Goal: Transaction & Acquisition: Download file/media

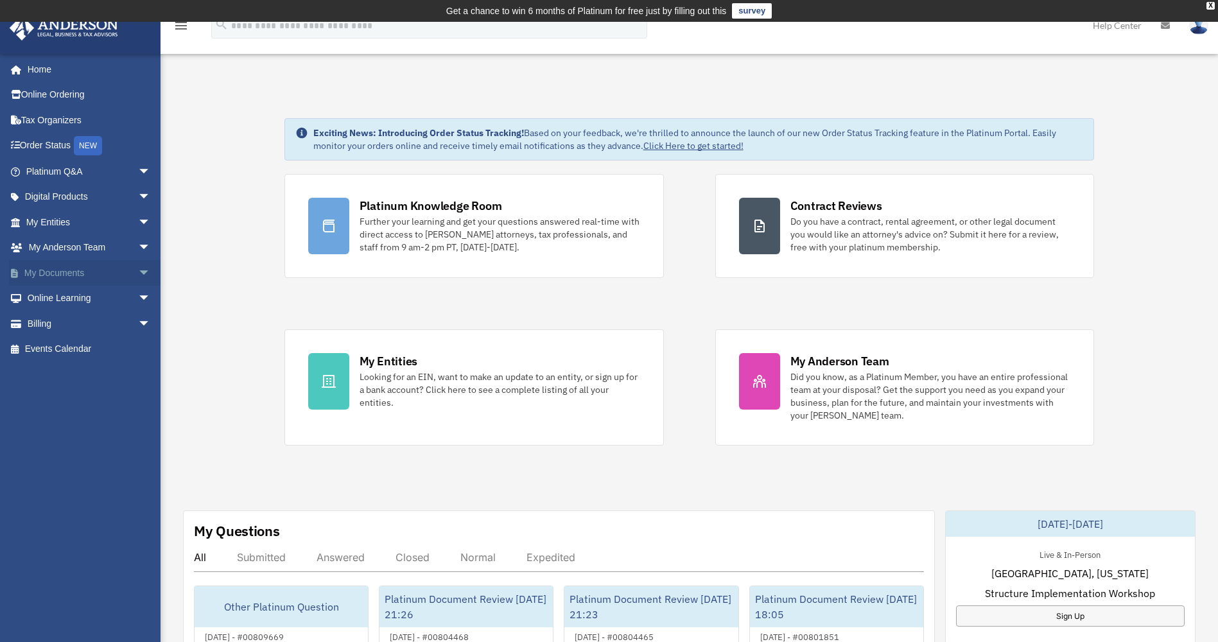
click at [138, 273] on span "arrow_drop_down" at bounding box center [151, 273] width 26 height 26
click at [67, 296] on link "Box" at bounding box center [94, 299] width 152 height 26
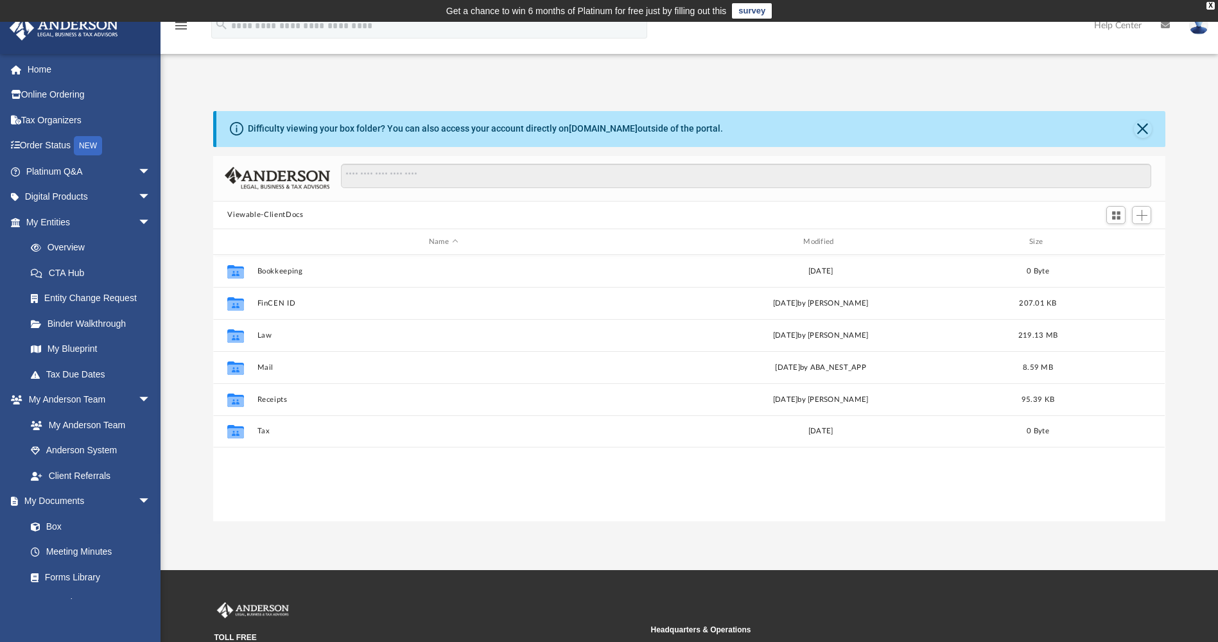
scroll to position [282, 942]
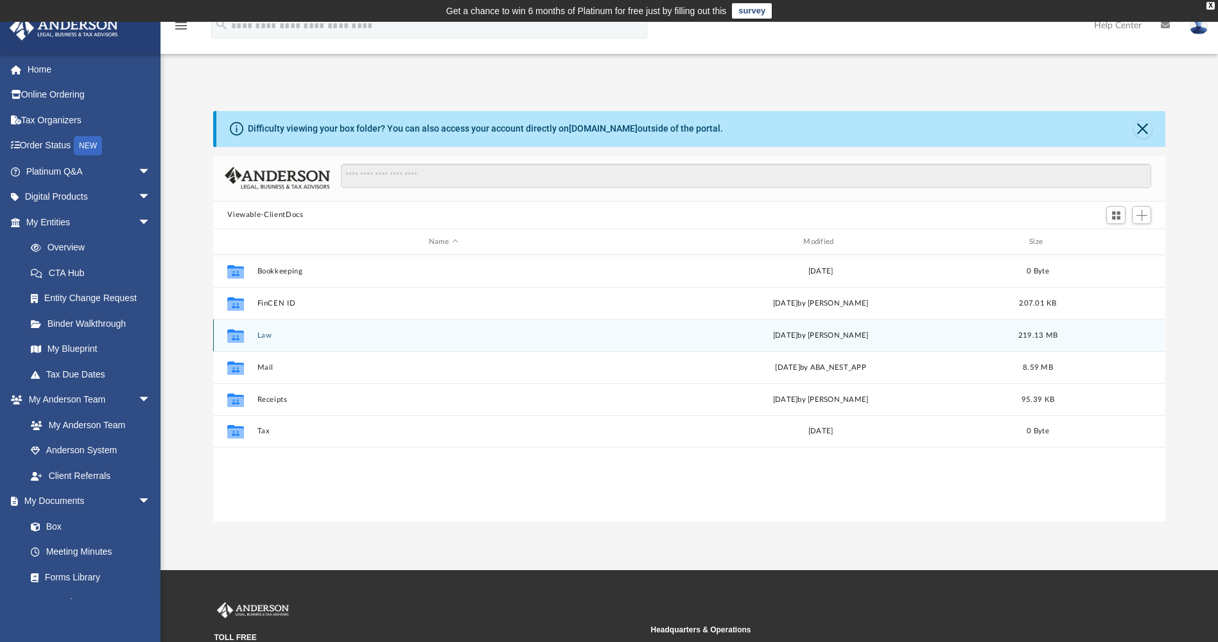
click at [264, 336] on button "Law" at bounding box center [443, 335] width 372 height 8
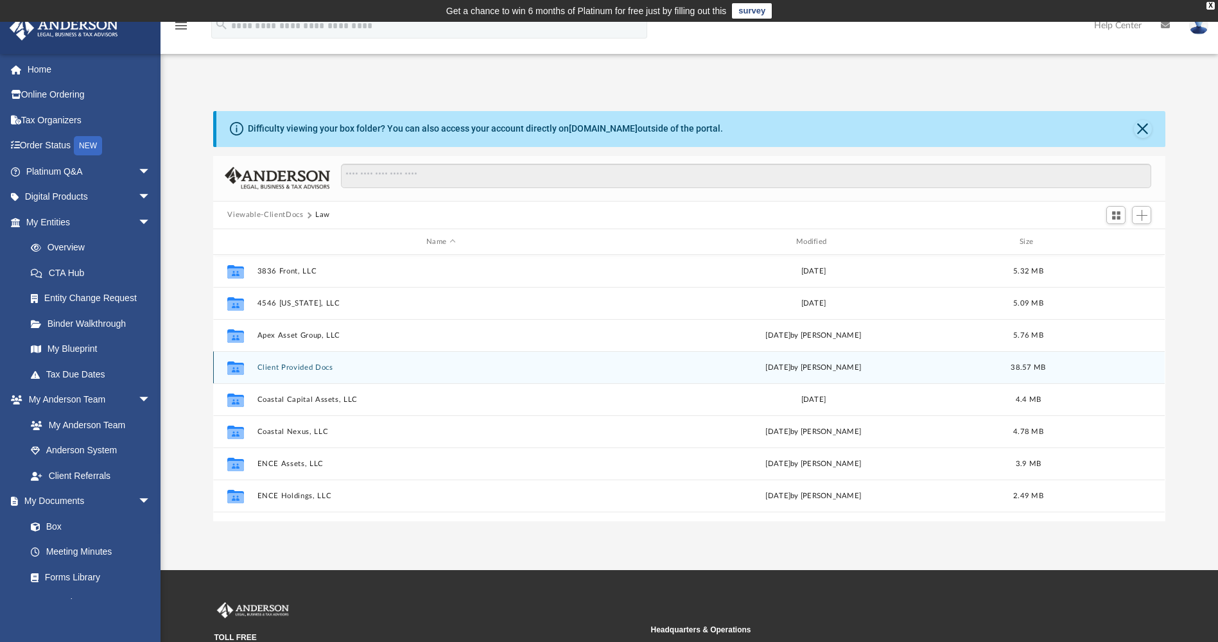
click at [299, 361] on div "Collaborated Folder Client Provided Docs [DATE] by [PERSON_NAME] 38.57 MB" at bounding box center [688, 367] width 951 height 32
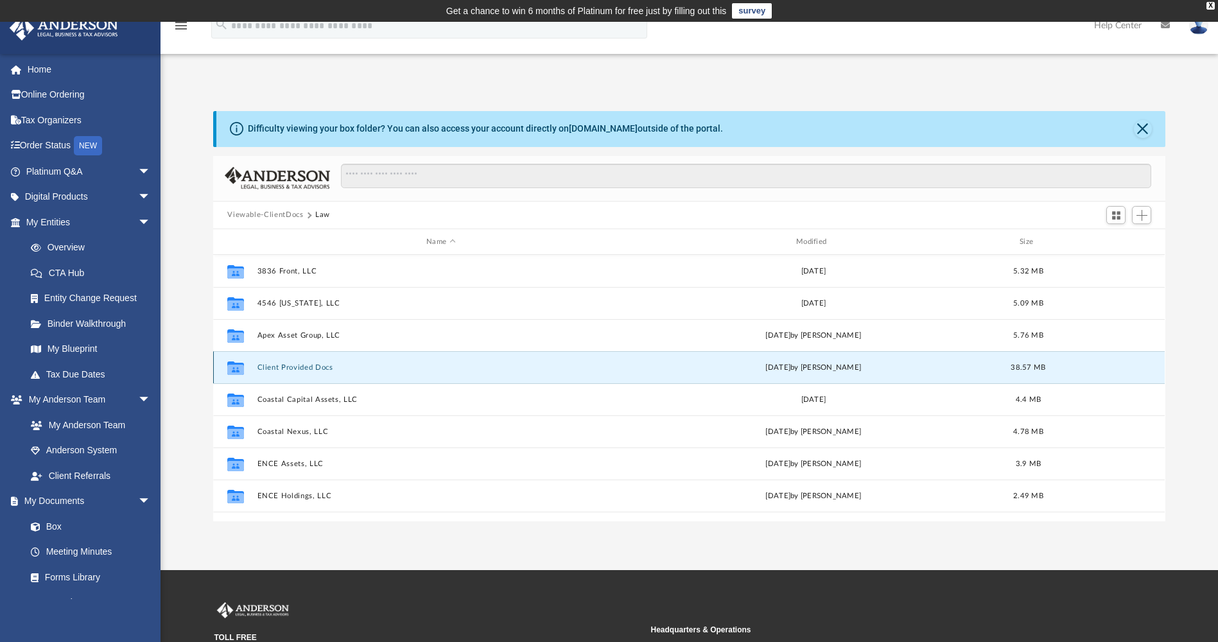
click at [296, 368] on button "Client Provided Docs" at bounding box center [440, 367] width 367 height 8
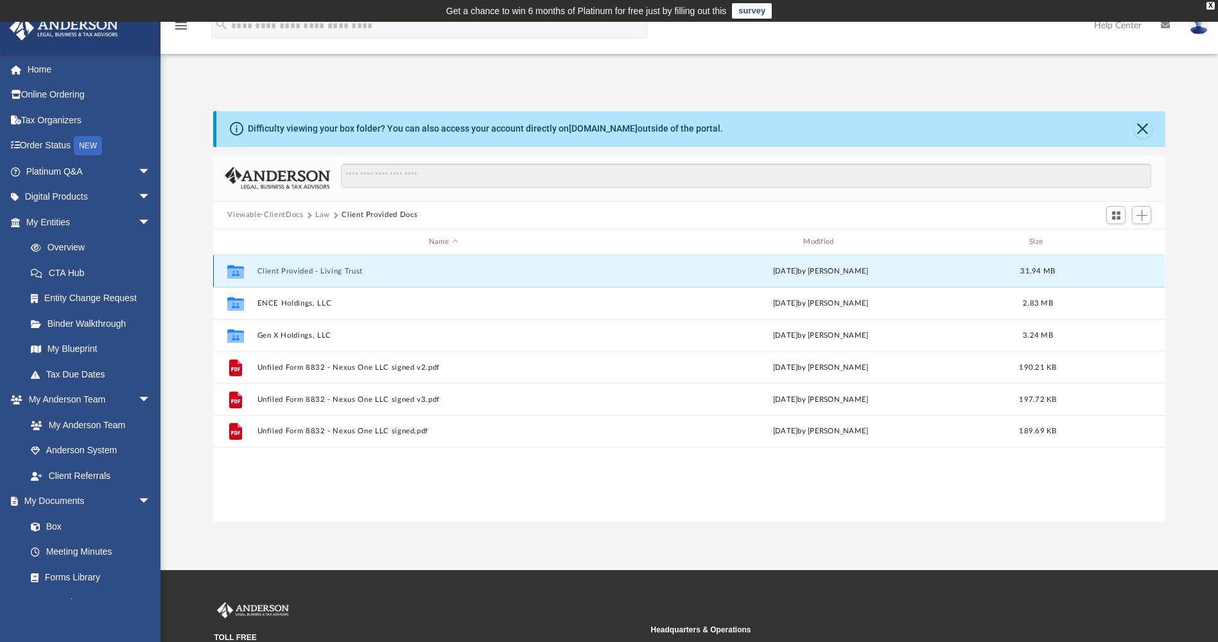
click at [285, 273] on button "Client Provided - Living Trust" at bounding box center [443, 271] width 372 height 8
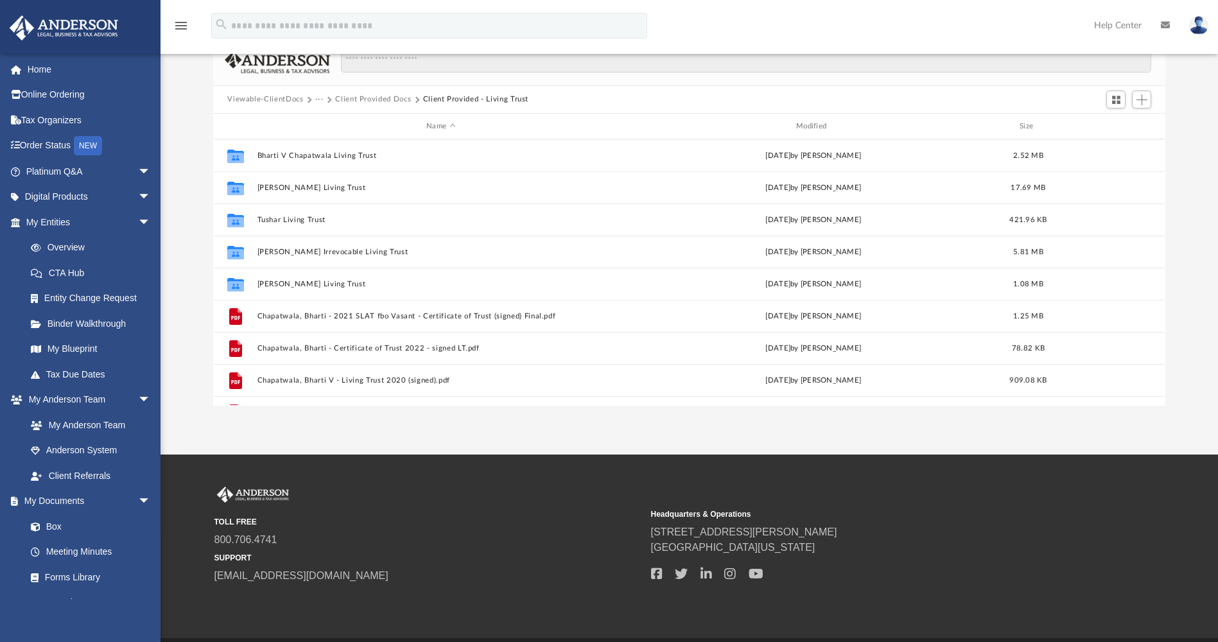
scroll to position [93, 0]
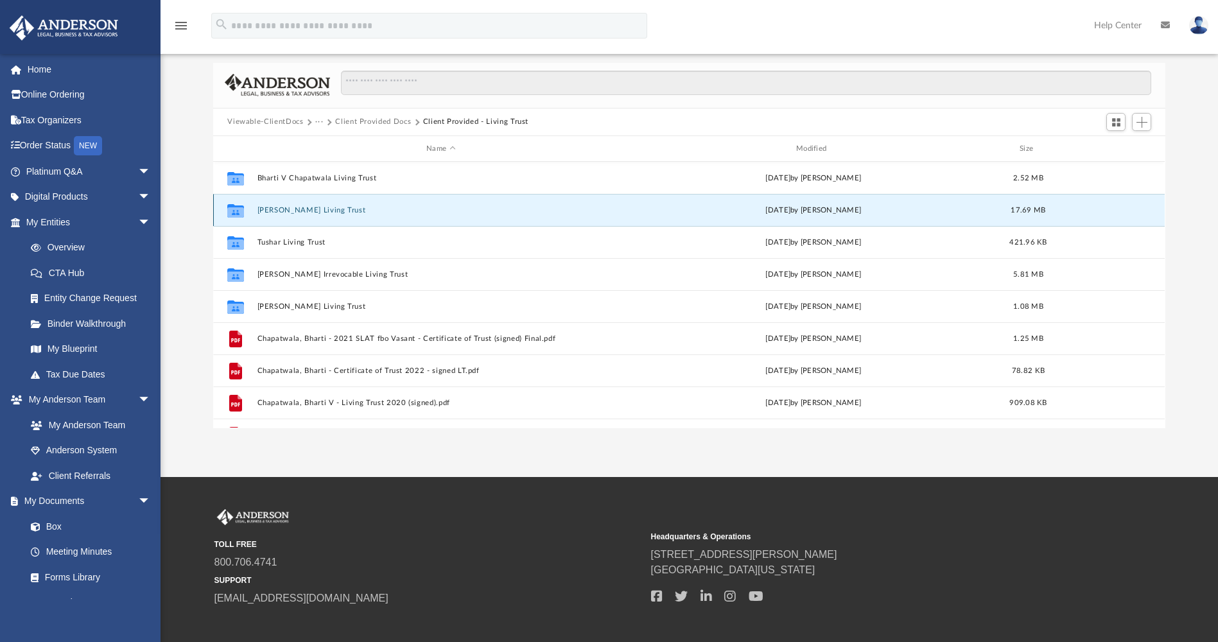
click at [298, 207] on button "Neel V Chapatwala Living Trust" at bounding box center [440, 210] width 367 height 8
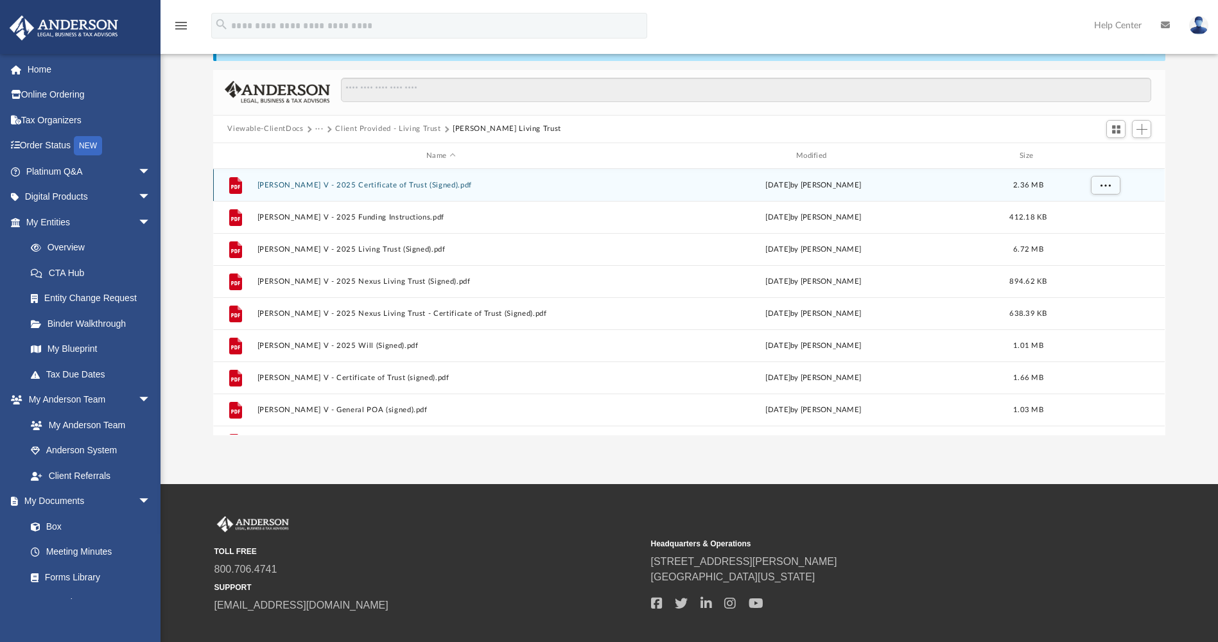
scroll to position [0, 0]
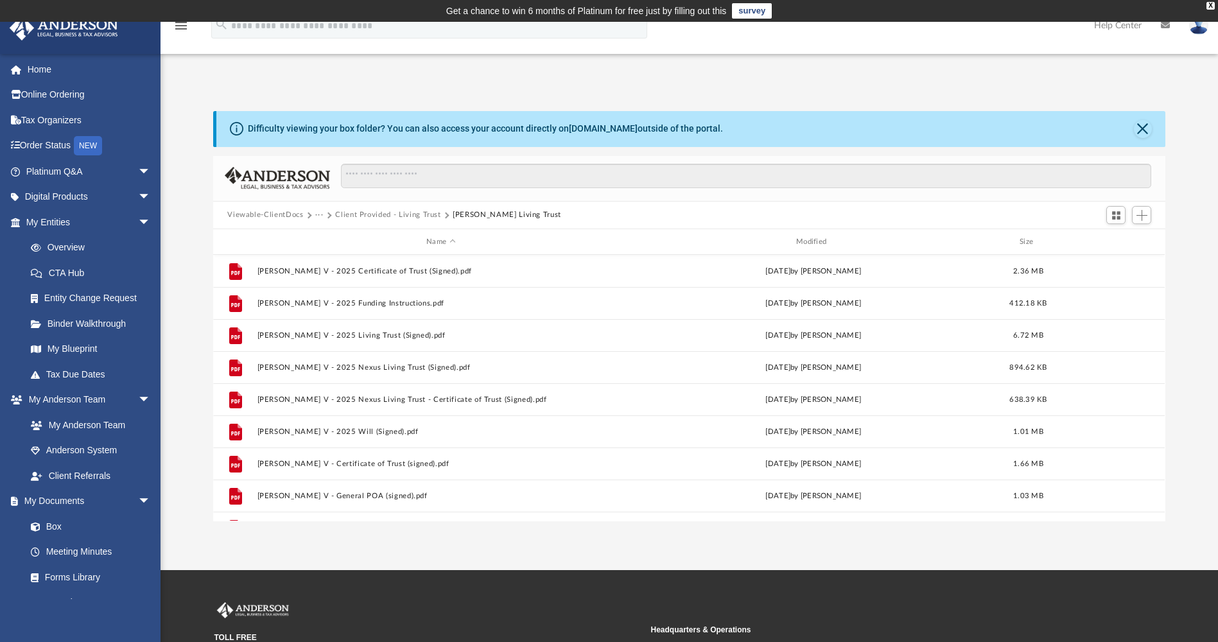
click at [418, 217] on button "Client Provided - Living Trust" at bounding box center [388, 215] width 106 height 12
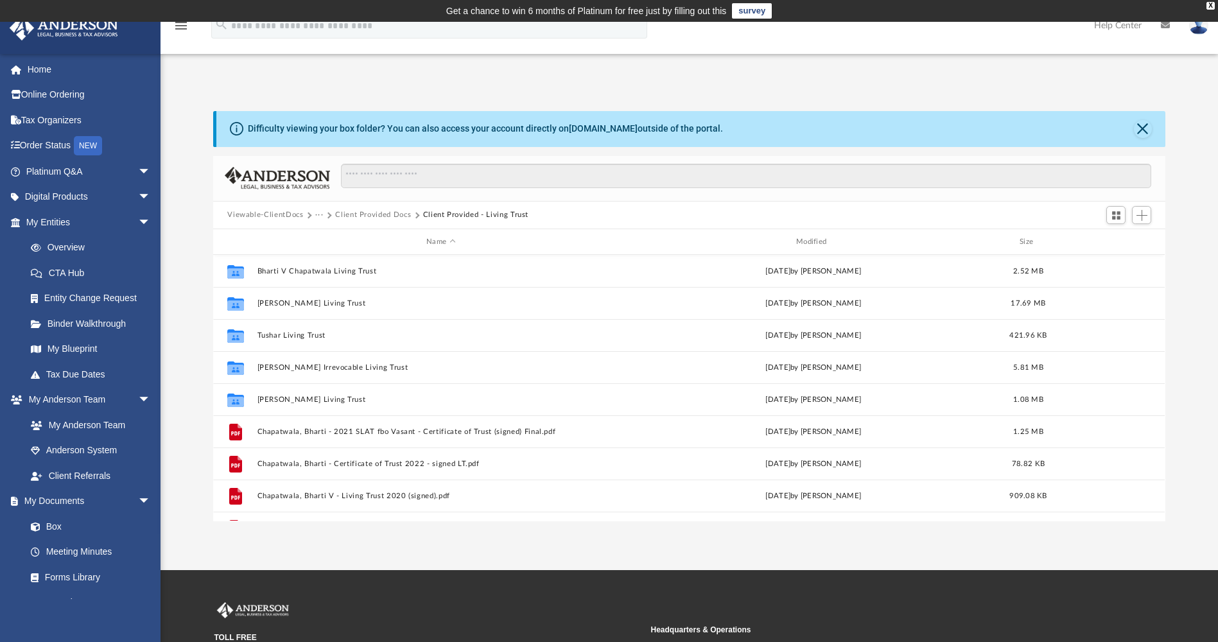
click at [459, 216] on button "Client Provided - Living Trust" at bounding box center [476, 215] width 106 height 12
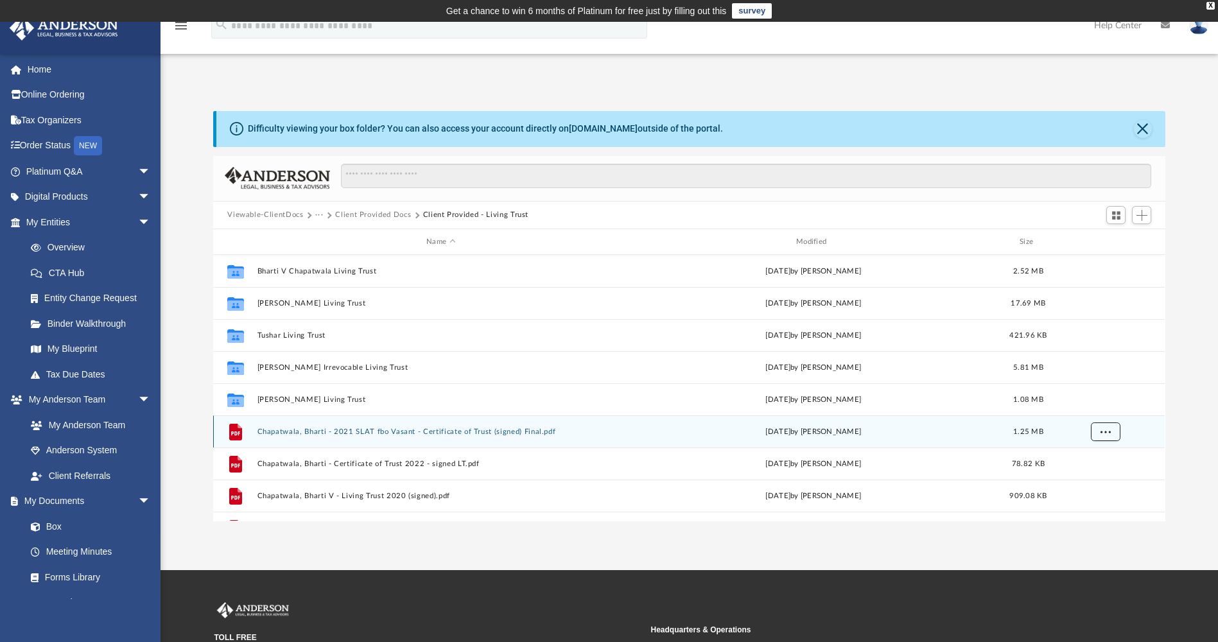
click at [1100, 428] on span "More options" at bounding box center [1105, 431] width 10 height 7
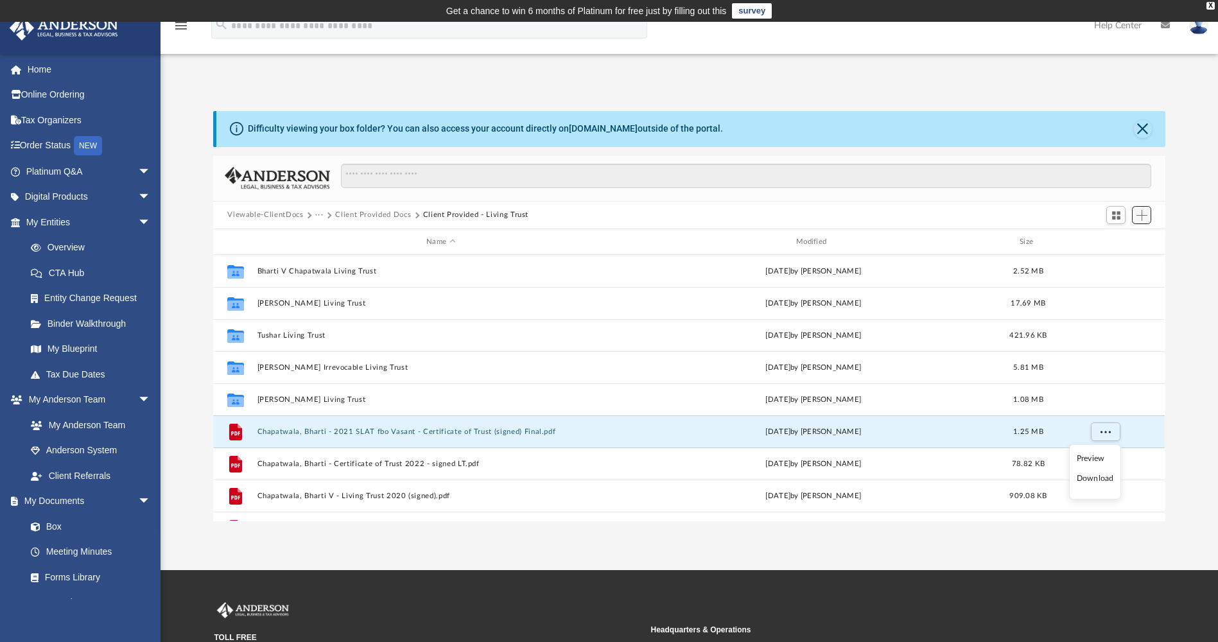
click at [1140, 219] on span "Add" at bounding box center [1141, 215] width 11 height 11
click at [908, 184] on input "Search files and folders" at bounding box center [746, 176] width 810 height 24
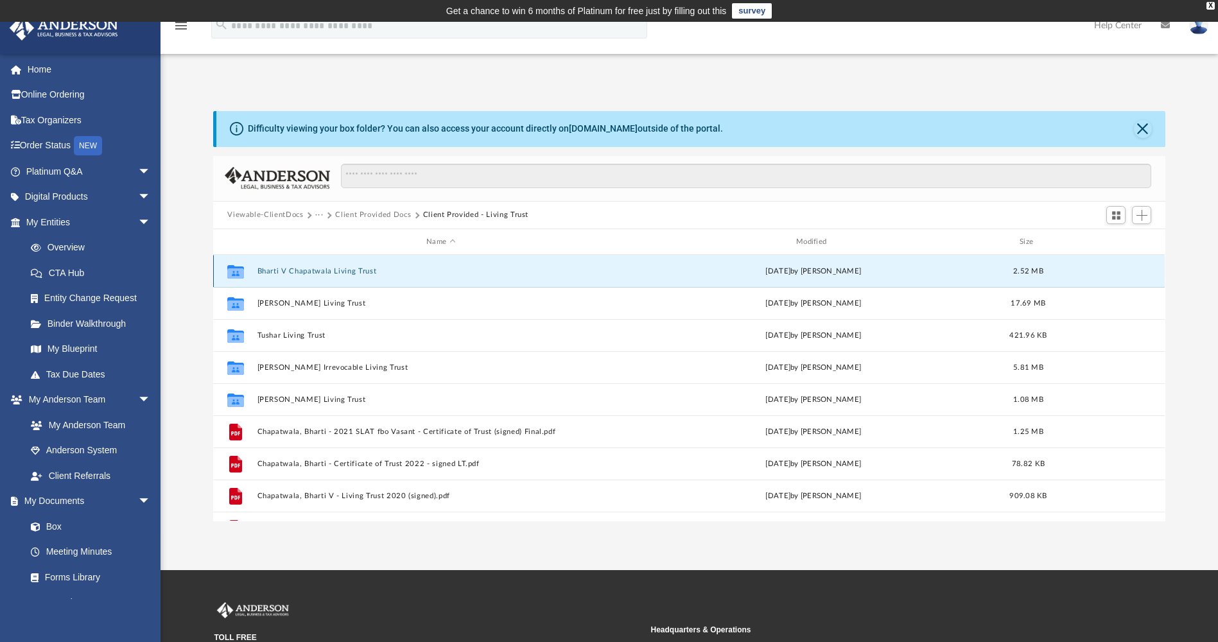
click at [303, 273] on button "Bharti V Chapatwala Living Trust" at bounding box center [440, 271] width 367 height 8
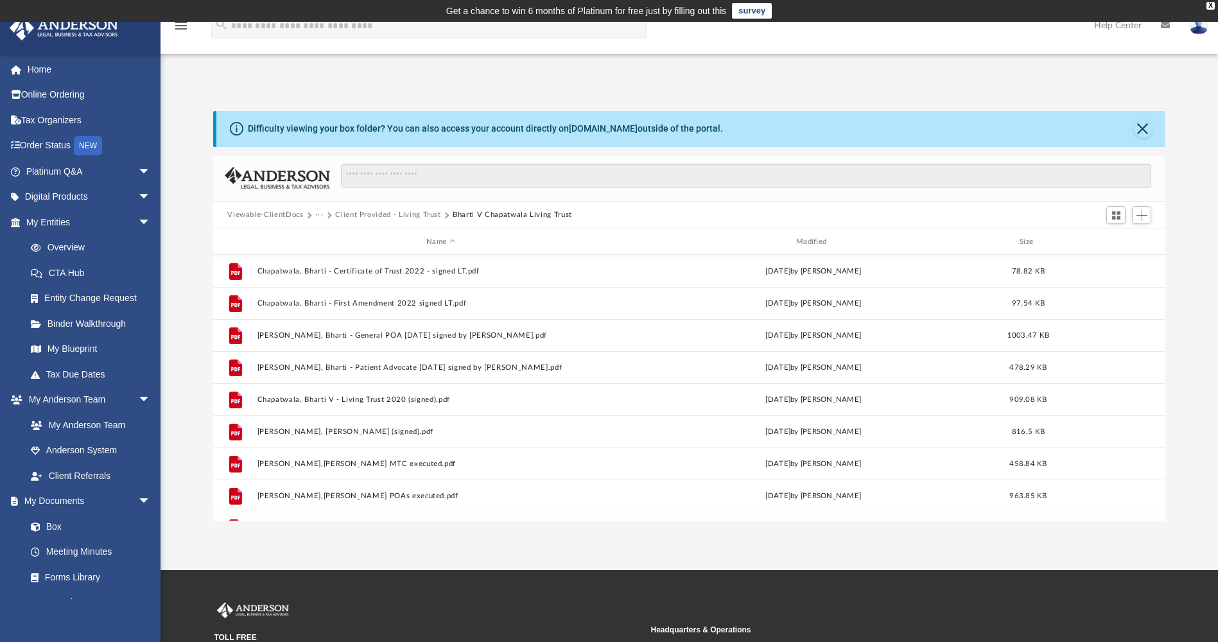
click at [374, 213] on button "Client Provided - Living Trust" at bounding box center [388, 215] width 106 height 12
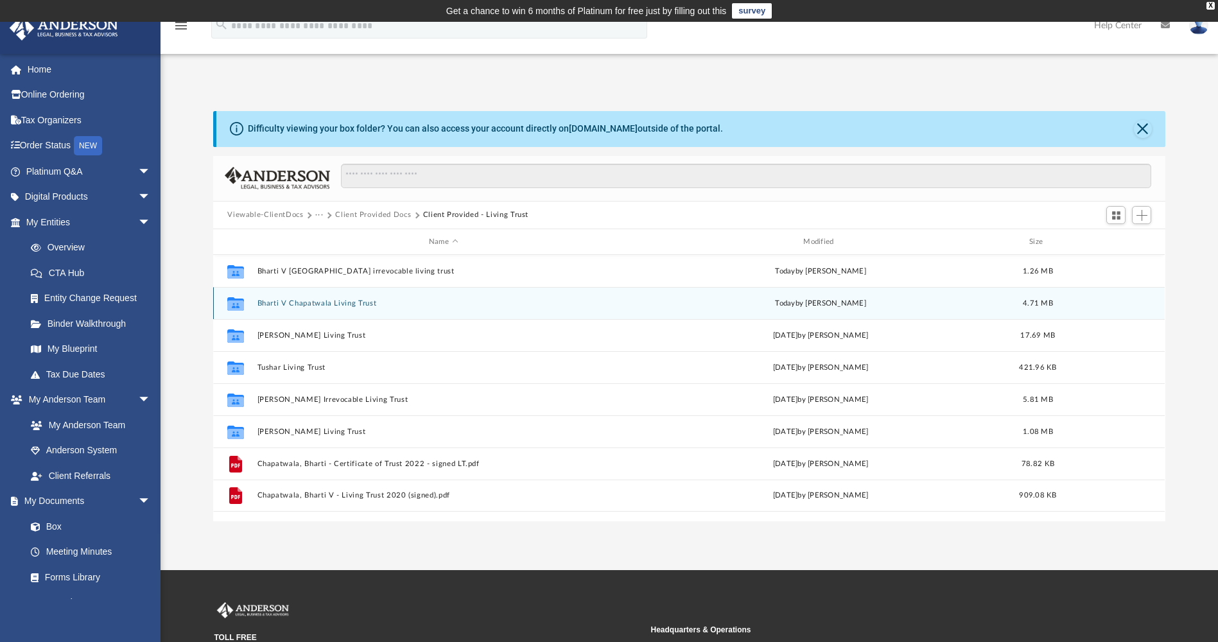
click at [329, 300] on button "Bharti V Chapatwala Living Trust" at bounding box center [443, 303] width 372 height 8
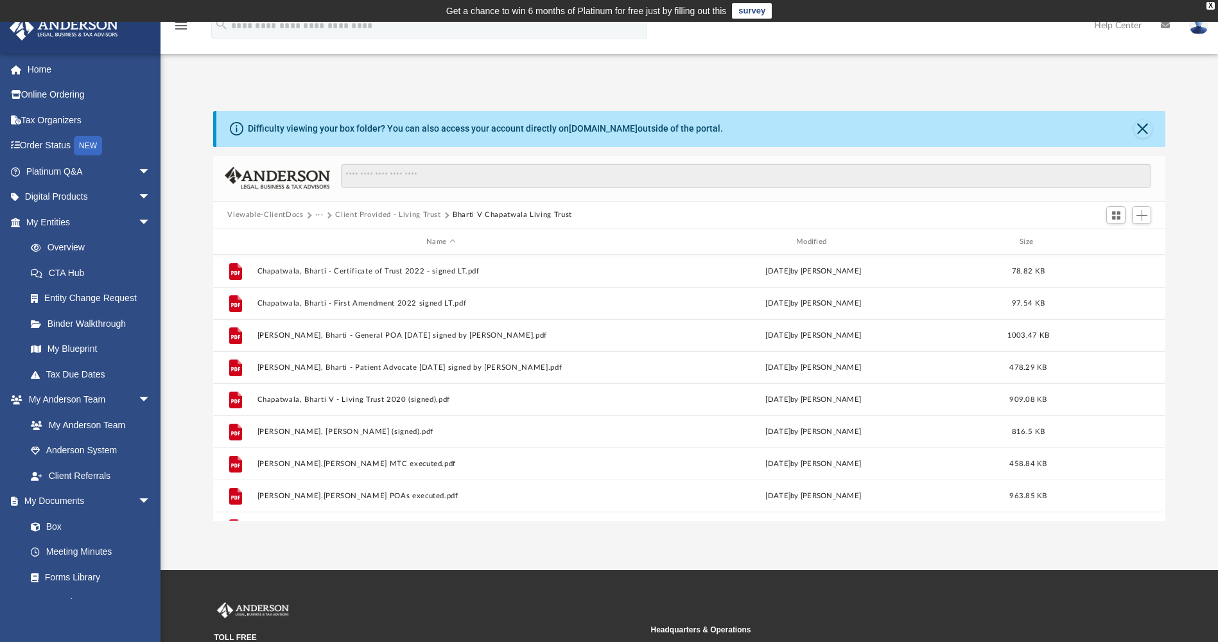
click at [415, 214] on button "Client Provided - Living Trust" at bounding box center [388, 215] width 106 height 12
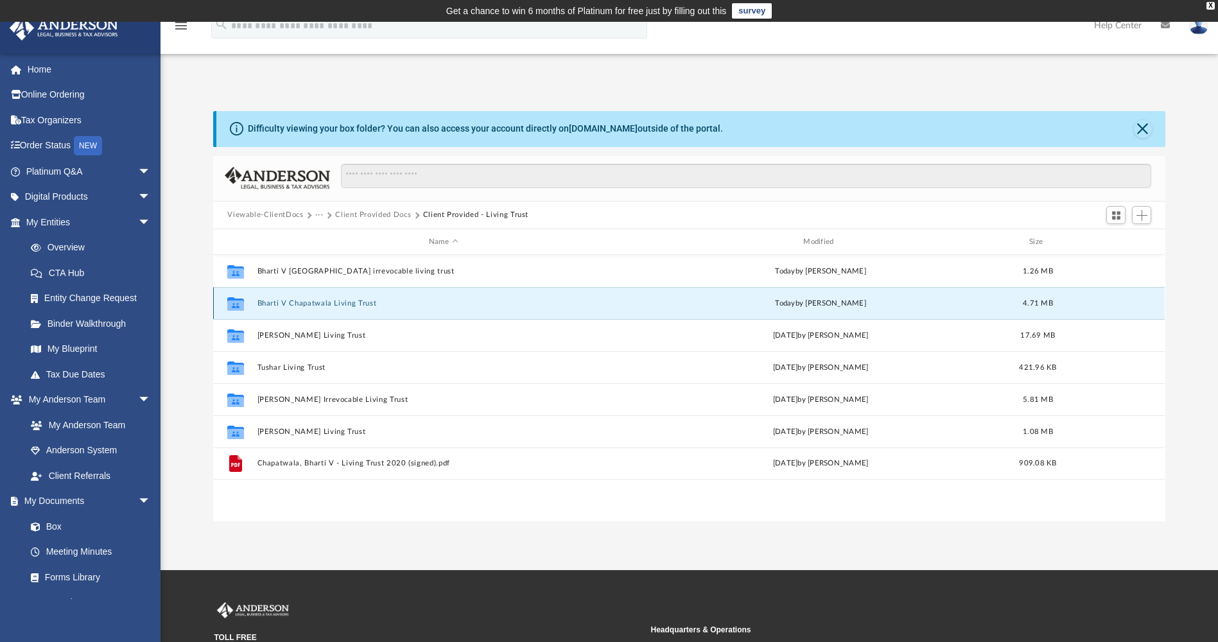
click at [322, 307] on button "Bharti V Chapatwala Living Trust" at bounding box center [443, 303] width 372 height 8
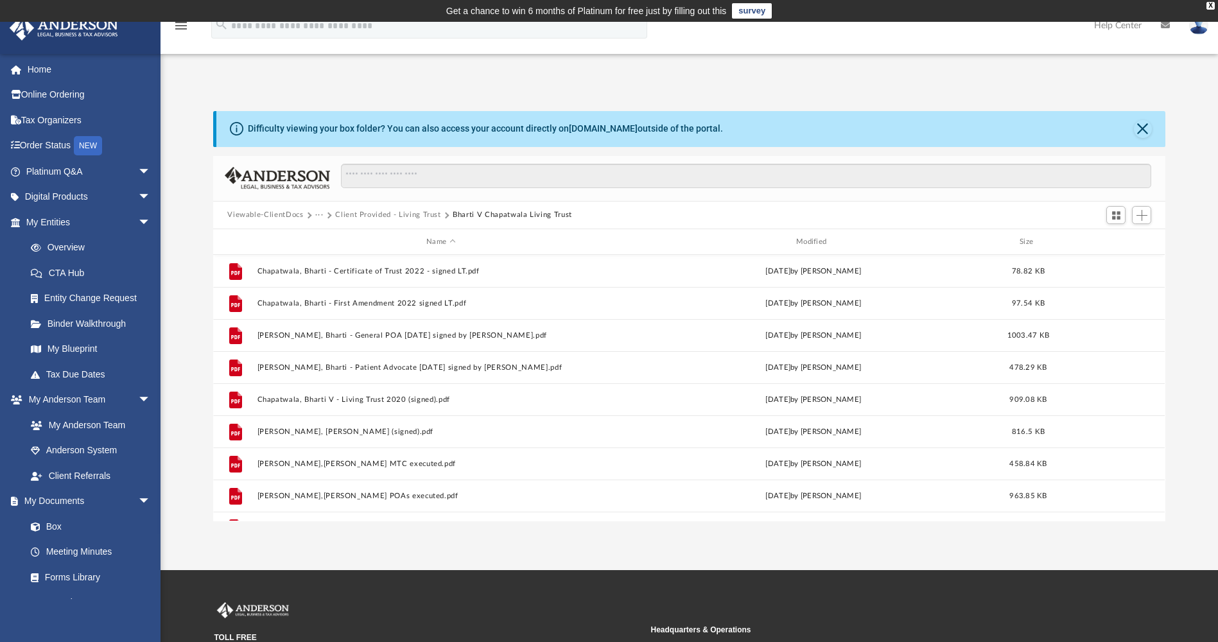
click at [398, 215] on button "Client Provided - Living Trust" at bounding box center [388, 215] width 106 height 12
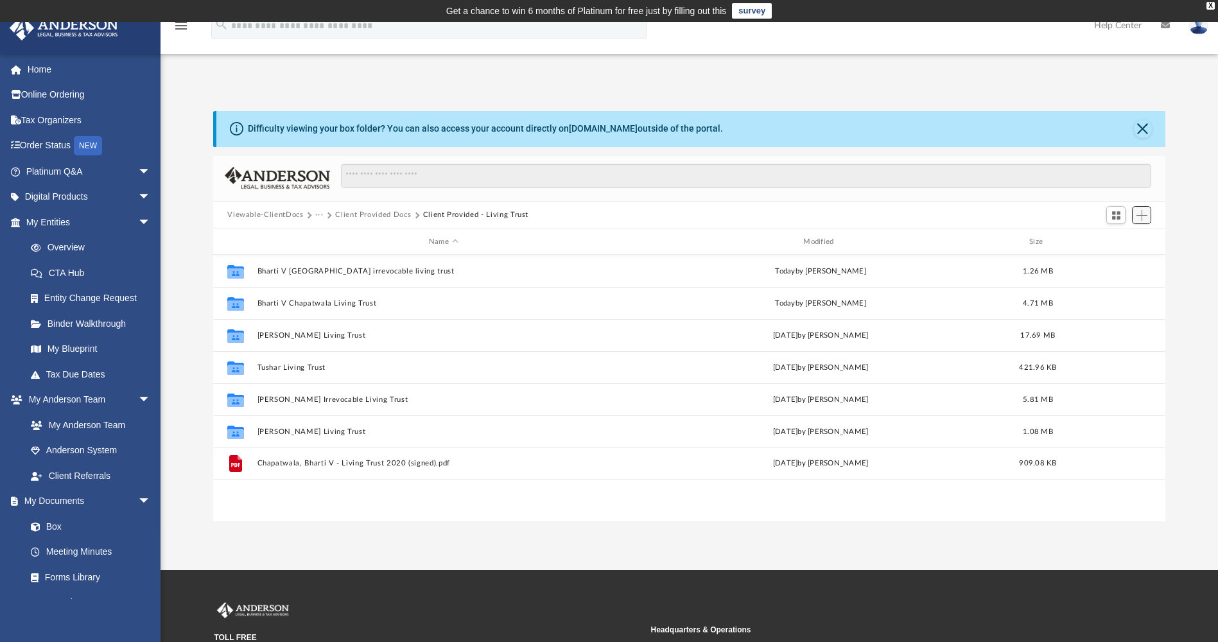
click at [1137, 216] on span "Add" at bounding box center [1141, 215] width 11 height 11
click at [648, 216] on div "Viewable-ClientDocs ··· Client Provided Docs Client Provided - Living Trust" at bounding box center [688, 216] width 951 height 28
click at [379, 215] on button "Client Provided Docs" at bounding box center [373, 215] width 76 height 12
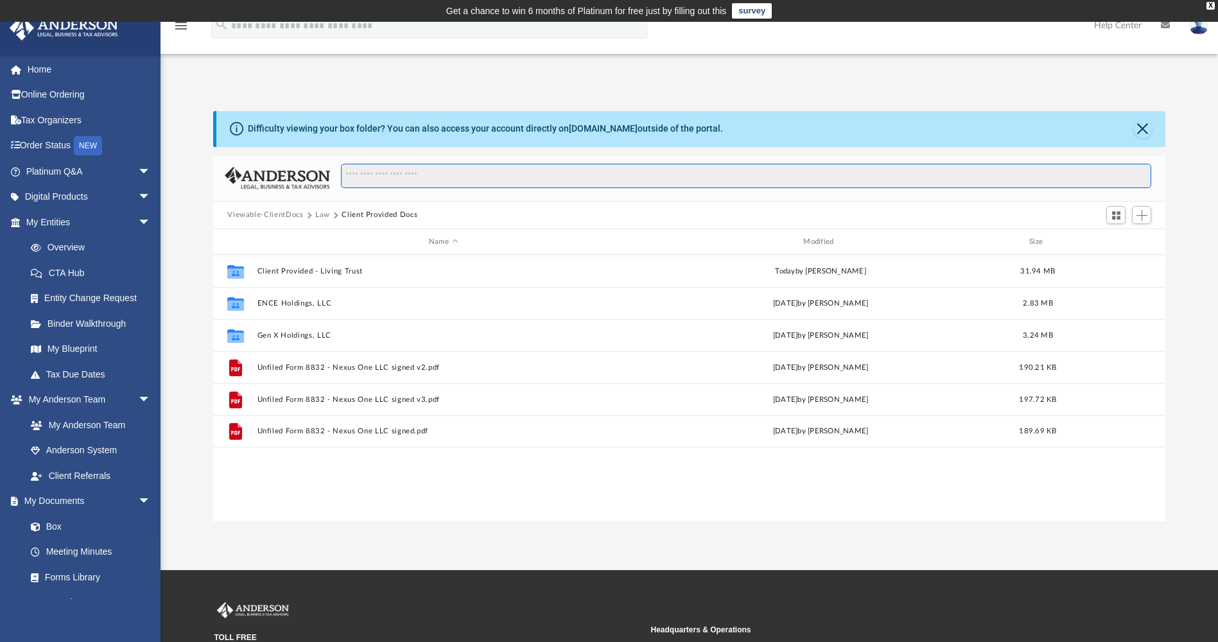
drag, startPoint x: 392, startPoint y: 167, endPoint x: 389, endPoint y: 191, distance: 24.5
drag, startPoint x: 389, startPoint y: 191, endPoint x: 356, endPoint y: 209, distance: 37.3
click at [356, 209] on button "Client Provided Docs" at bounding box center [380, 215] width 76 height 12
click at [290, 215] on button "Viewable-ClientDocs" at bounding box center [265, 215] width 76 height 12
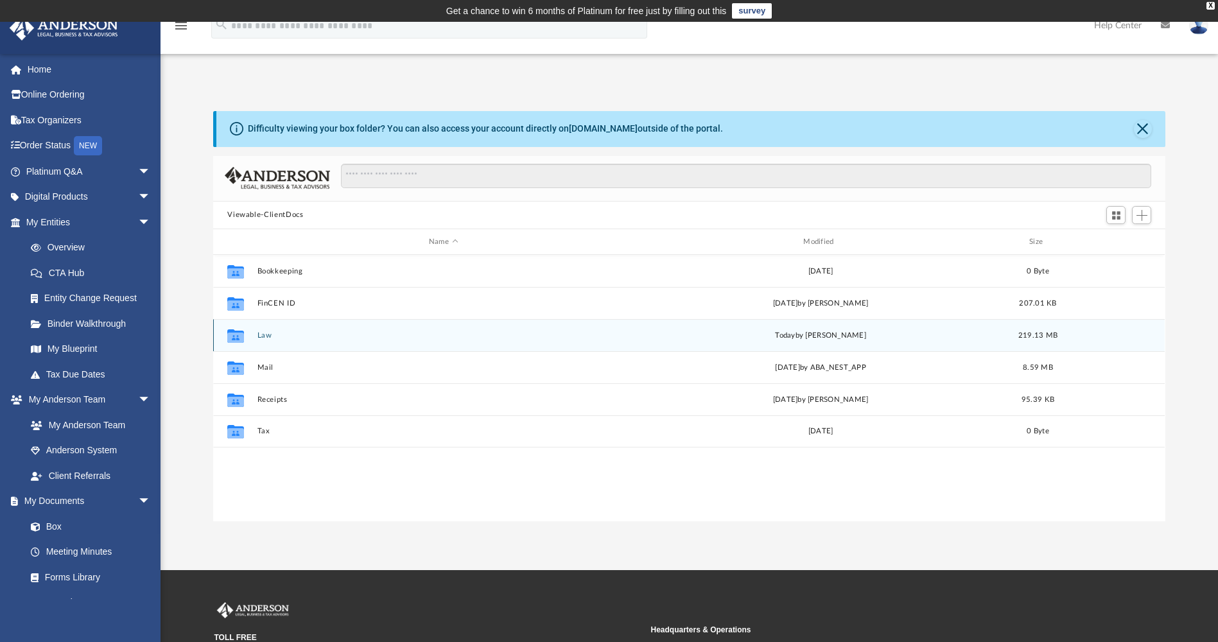
click at [267, 337] on button "Law" at bounding box center [443, 335] width 372 height 8
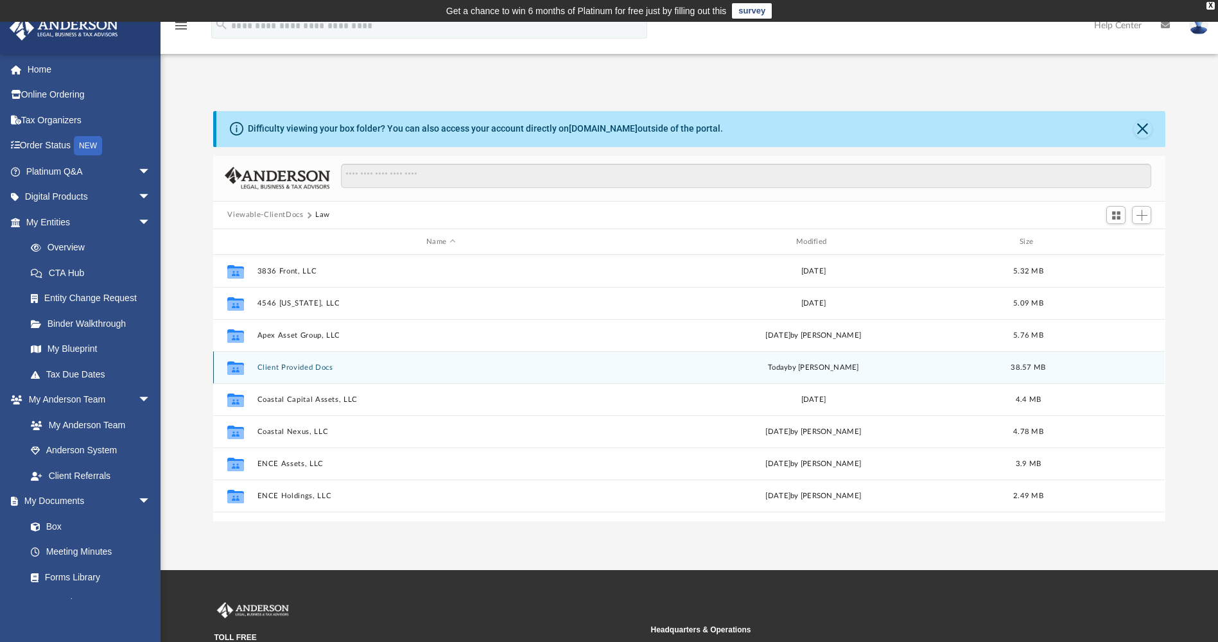
click at [296, 363] on button "Client Provided Docs" at bounding box center [440, 367] width 367 height 8
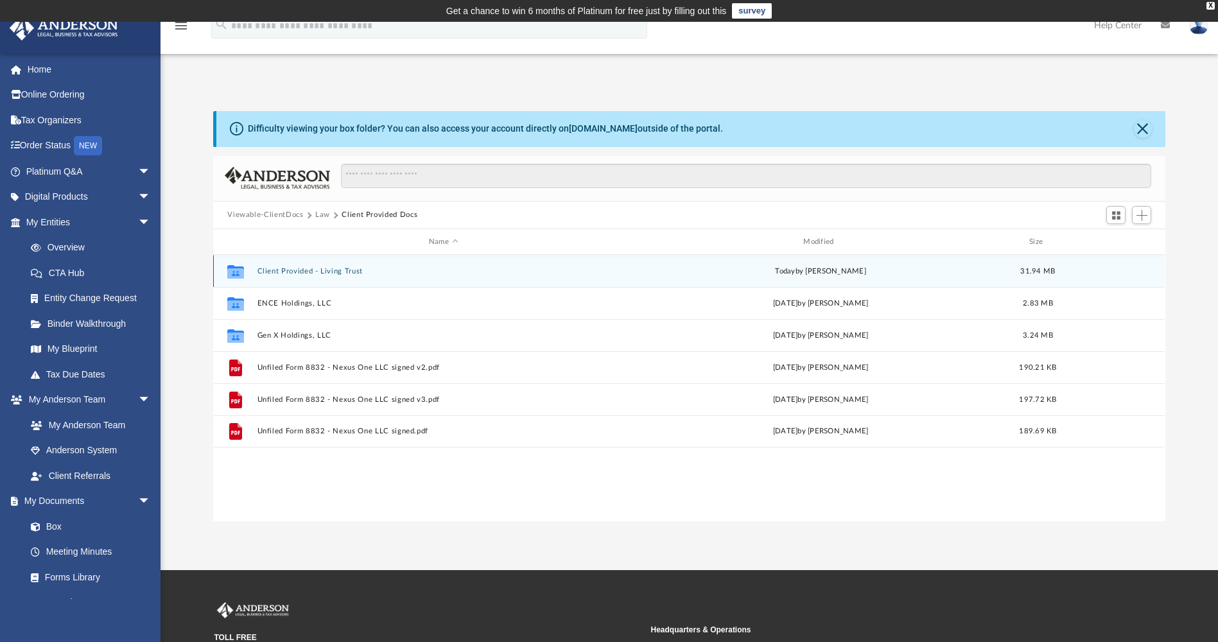
click at [288, 267] on button "Client Provided - Living Trust" at bounding box center [443, 271] width 372 height 8
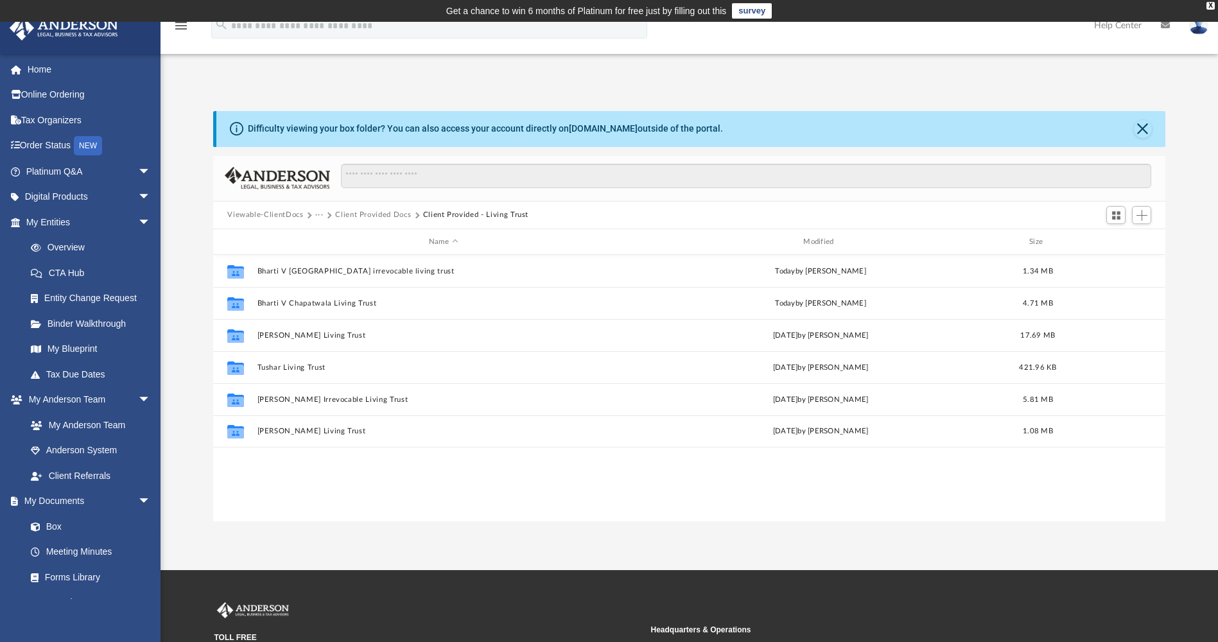
click at [386, 212] on button "Client Provided Docs" at bounding box center [373, 215] width 76 height 12
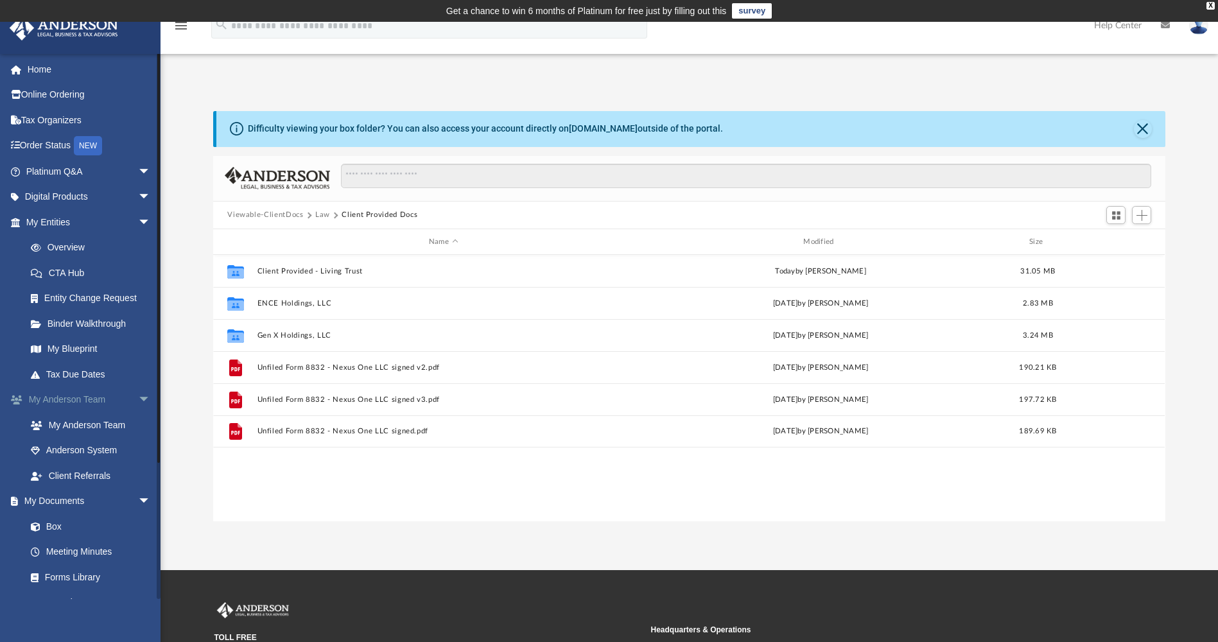
click at [87, 397] on link "My Anderson Team arrow_drop_down" at bounding box center [89, 400] width 161 height 26
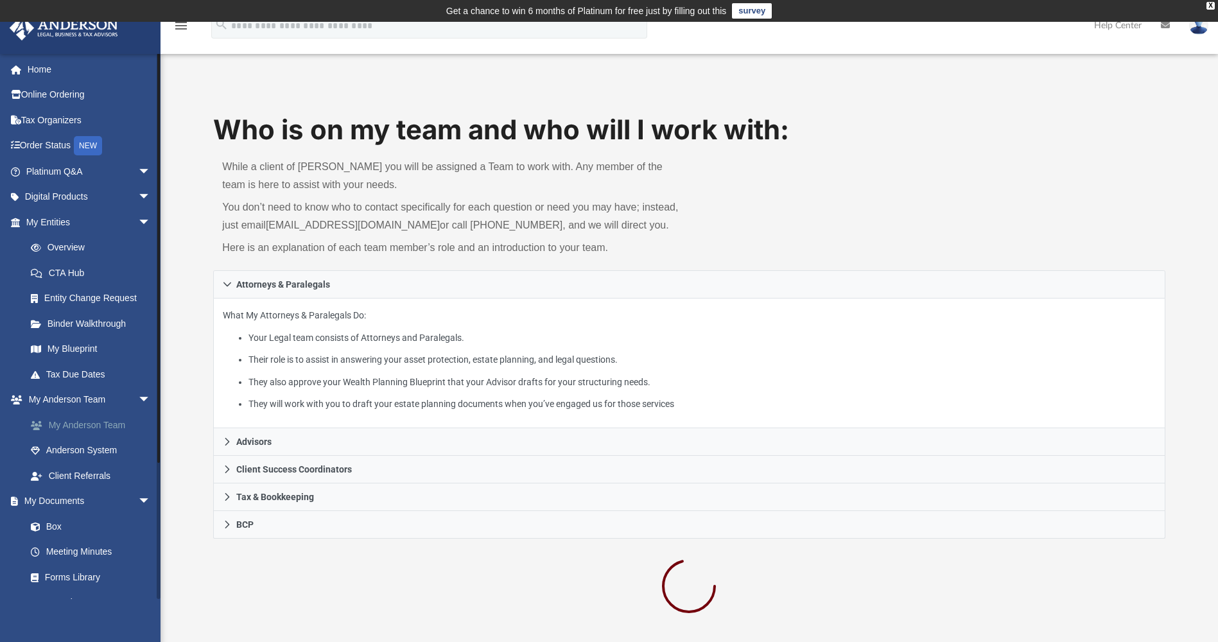
click at [86, 423] on link "My Anderson Team" at bounding box center [94, 425] width 152 height 26
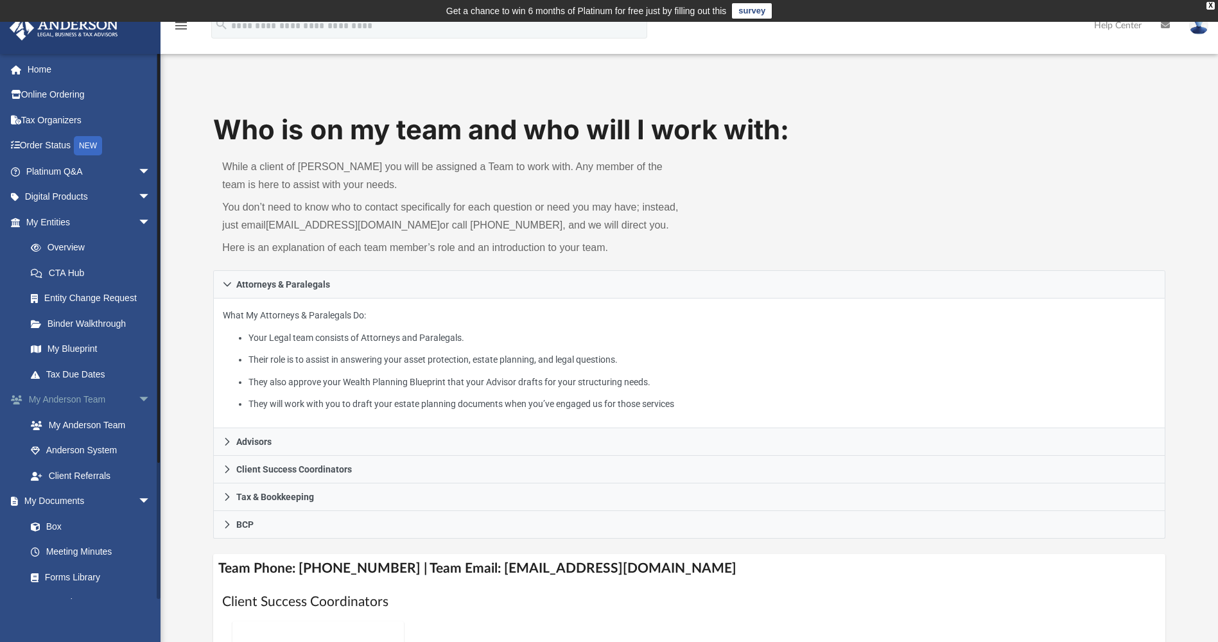
click at [138, 397] on span "arrow_drop_down" at bounding box center [151, 400] width 26 height 26
click at [58, 218] on link "My Entities arrow_drop_down" at bounding box center [89, 222] width 161 height 26
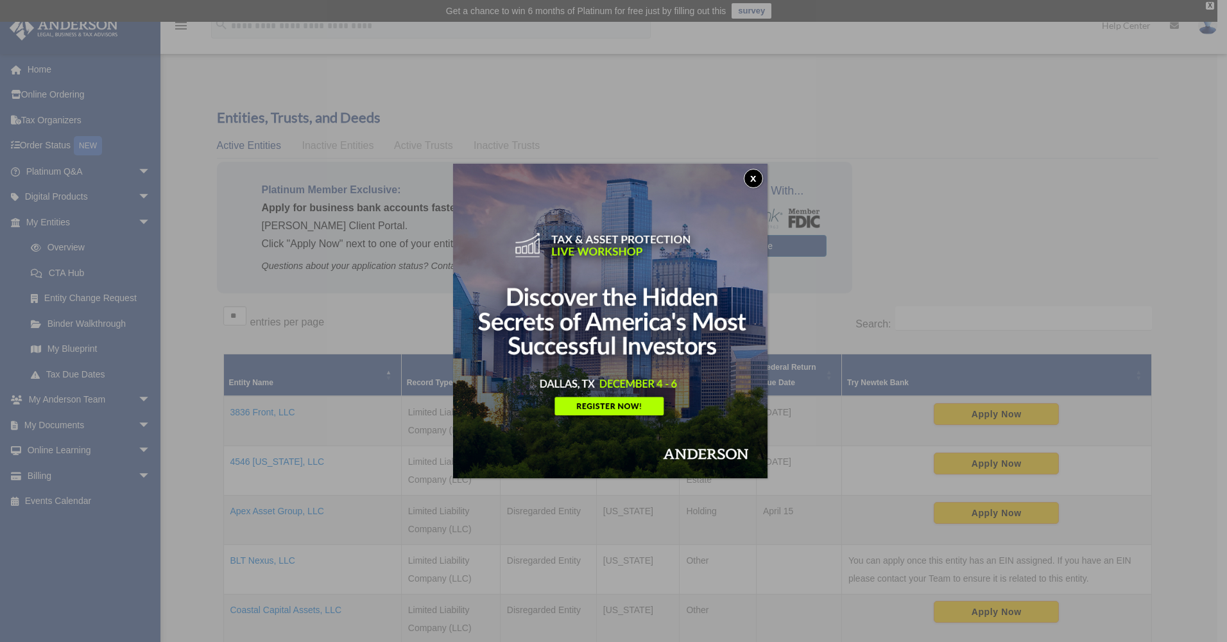
click at [756, 172] on button "x" at bounding box center [753, 178] width 19 height 19
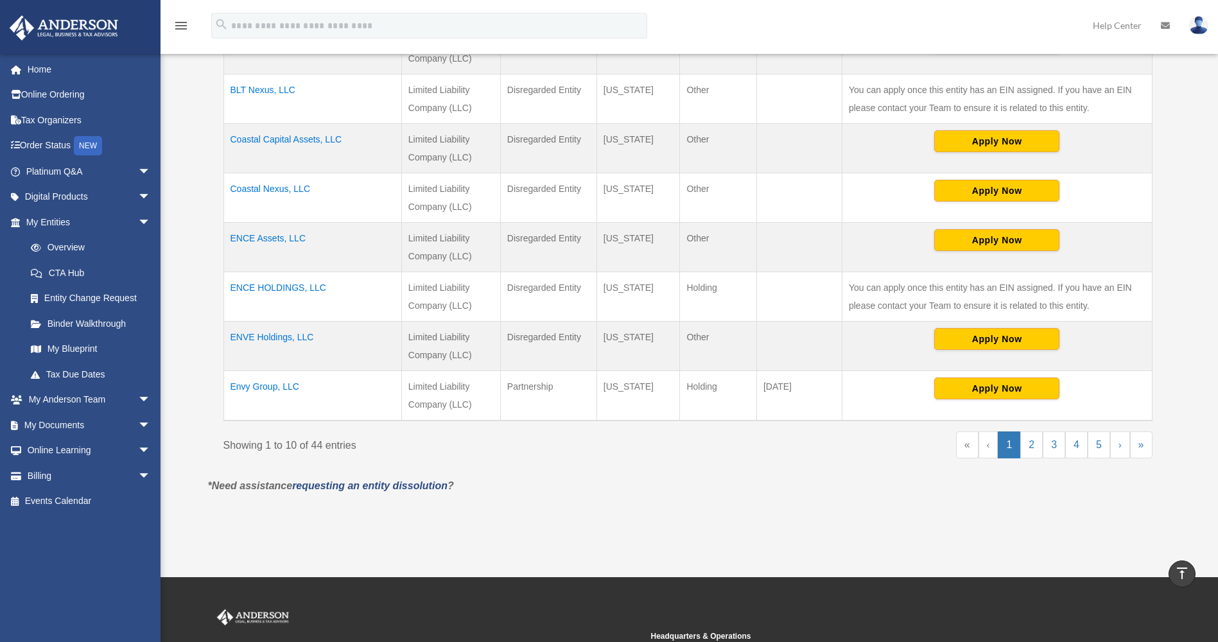
scroll to position [449, 0]
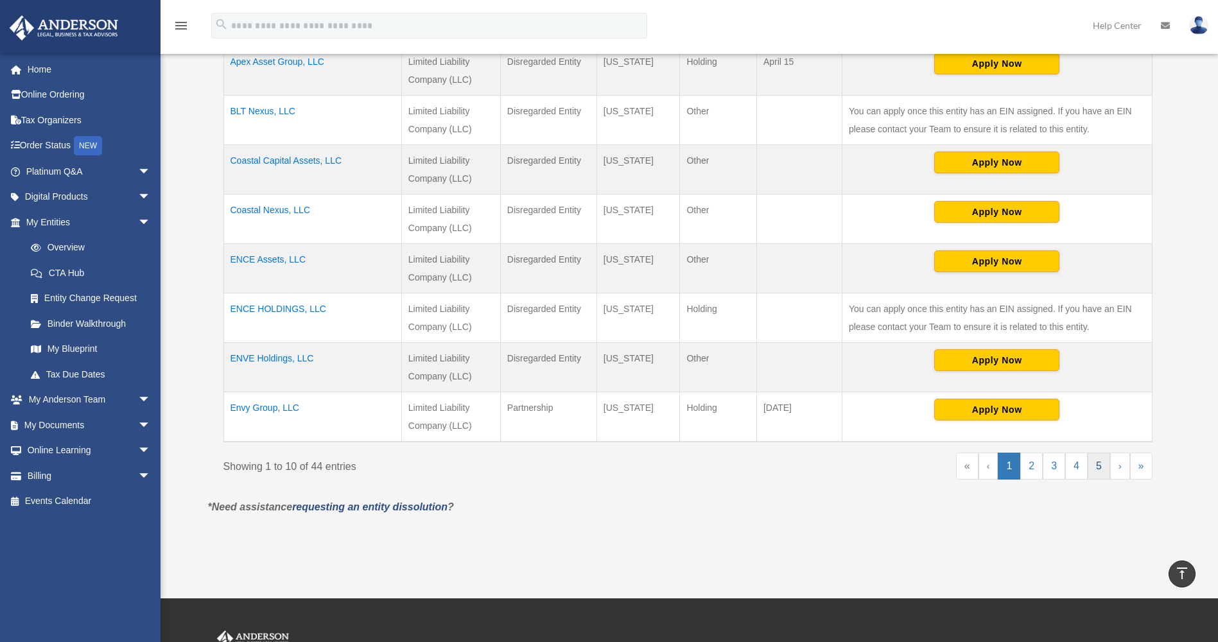
click at [1102, 467] on link "5" at bounding box center [1098, 466] width 22 height 27
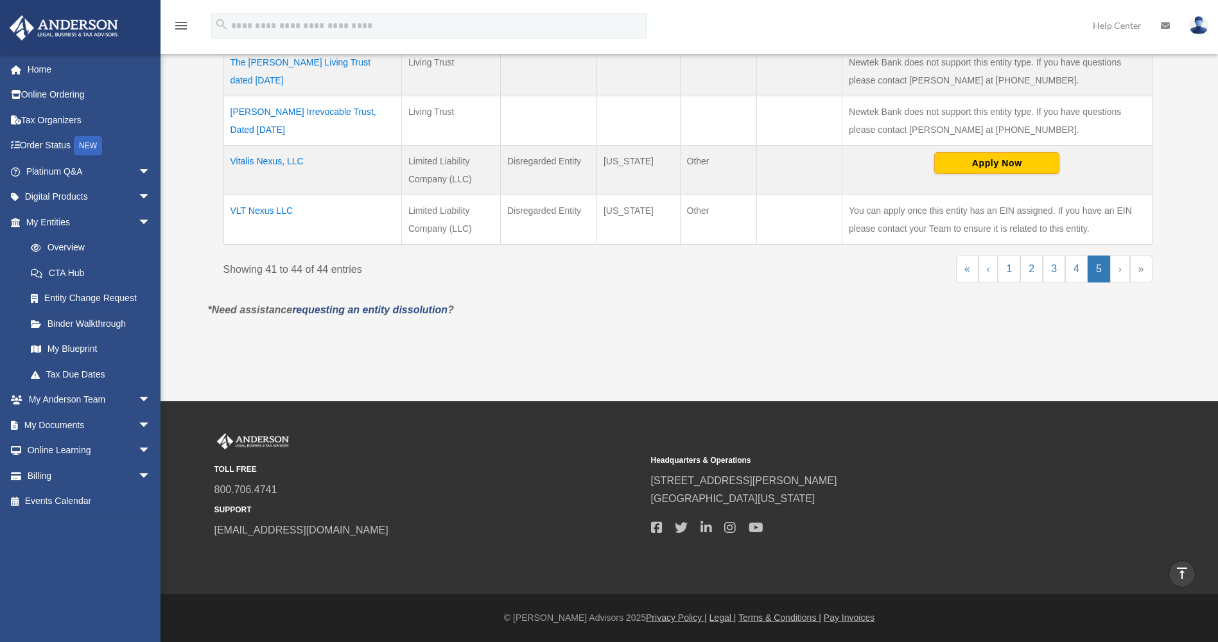
click at [274, 214] on td "VLT Nexus LLC" at bounding box center [312, 220] width 178 height 50
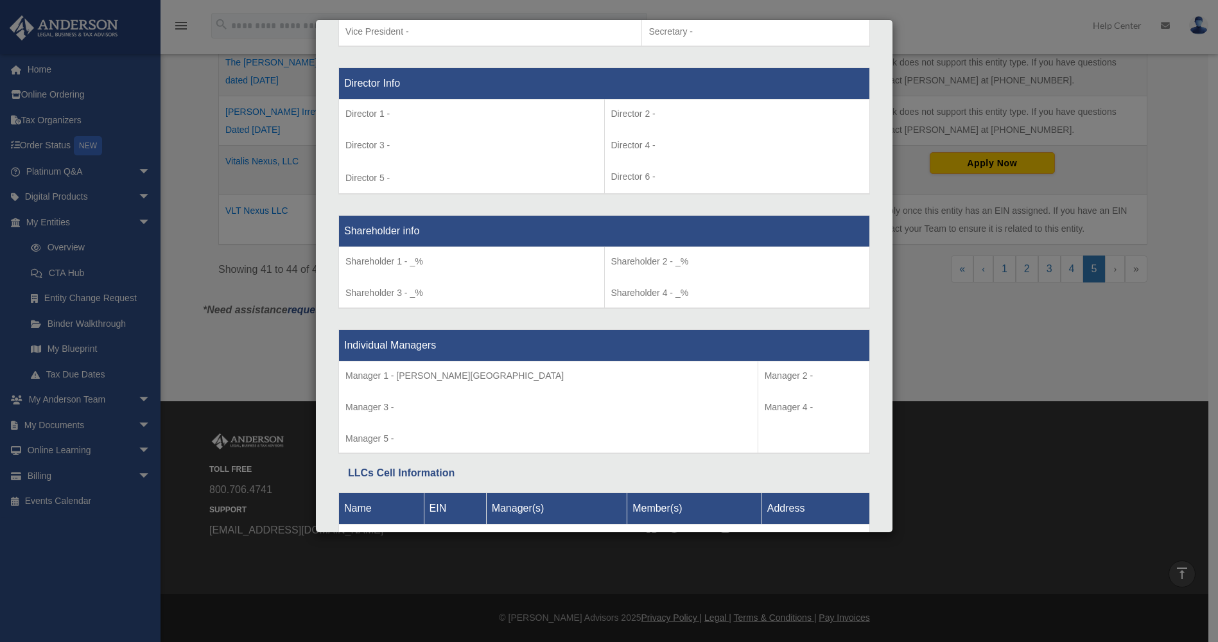
scroll to position [977, 0]
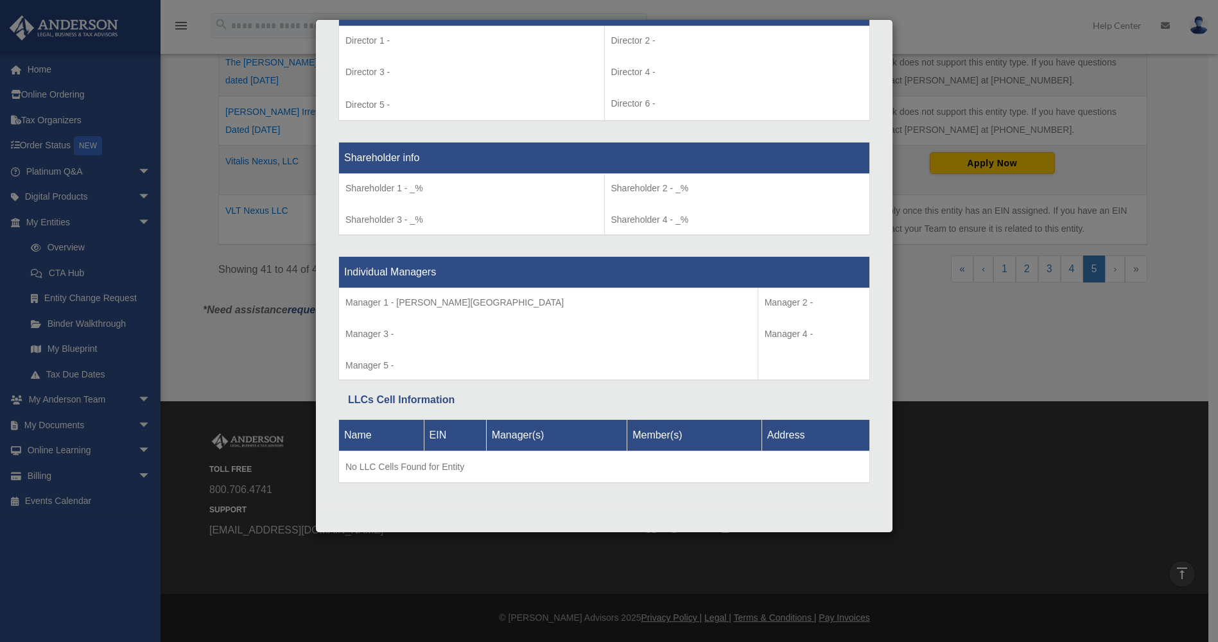
click at [978, 372] on div "Details × Articles Sent Organizational Date" at bounding box center [609, 321] width 1218 height 642
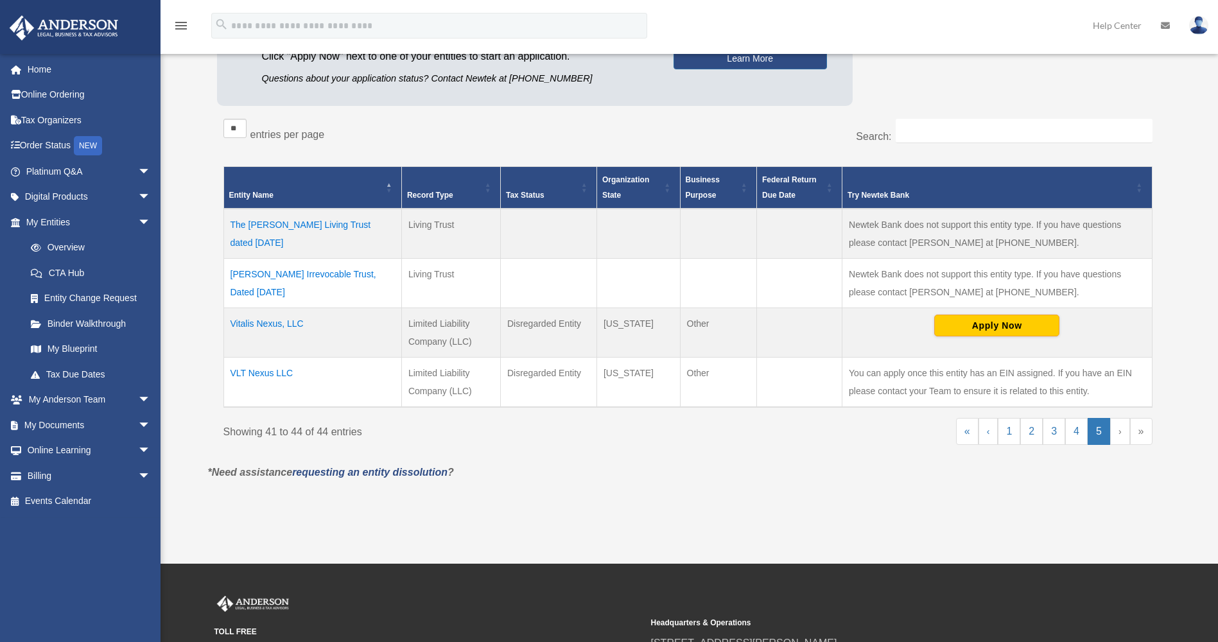
scroll to position [193, 0]
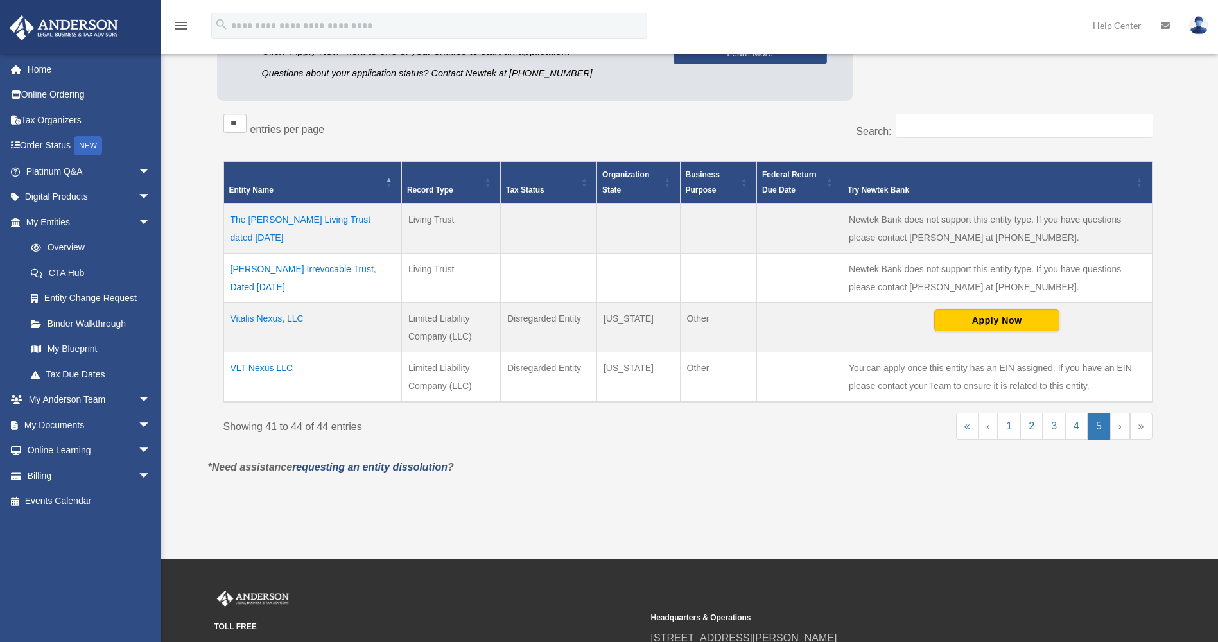
click at [257, 370] on td "VLT Nexus LLC" at bounding box center [312, 377] width 178 height 50
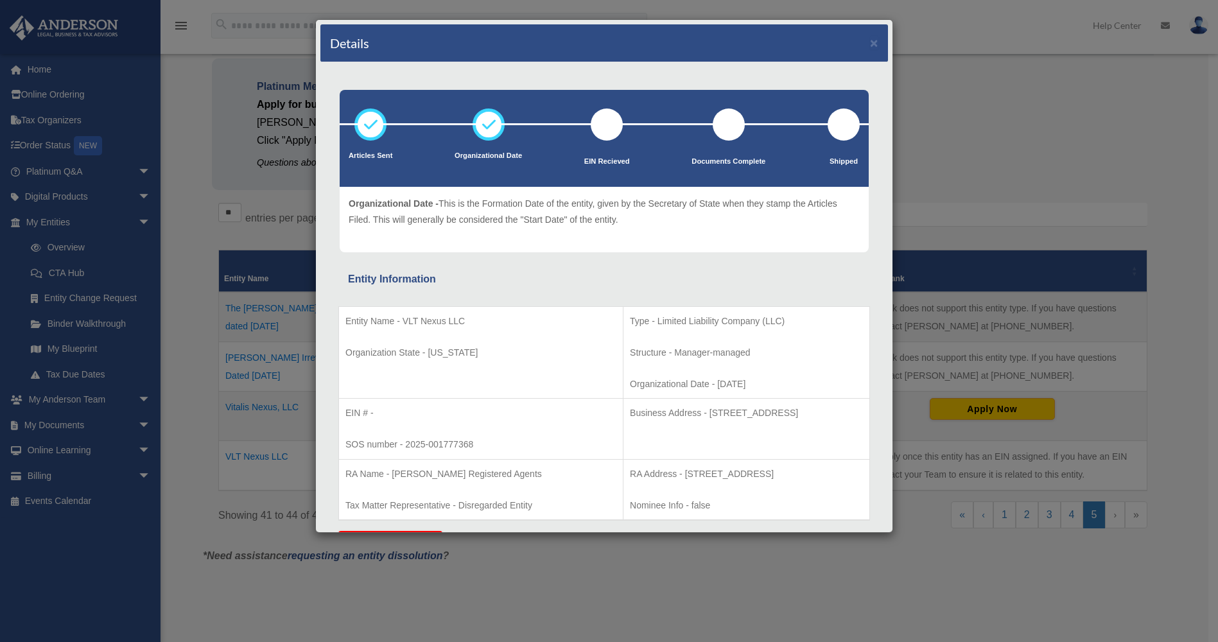
scroll to position [64, 0]
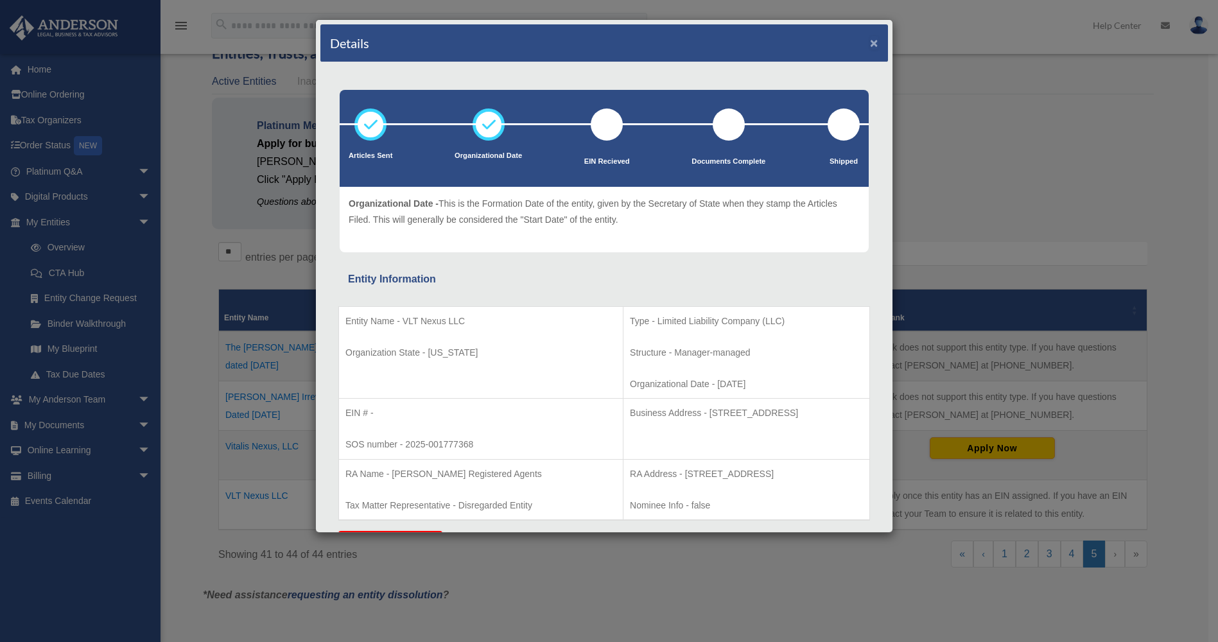
click at [870, 44] on button "×" at bounding box center [874, 42] width 8 height 13
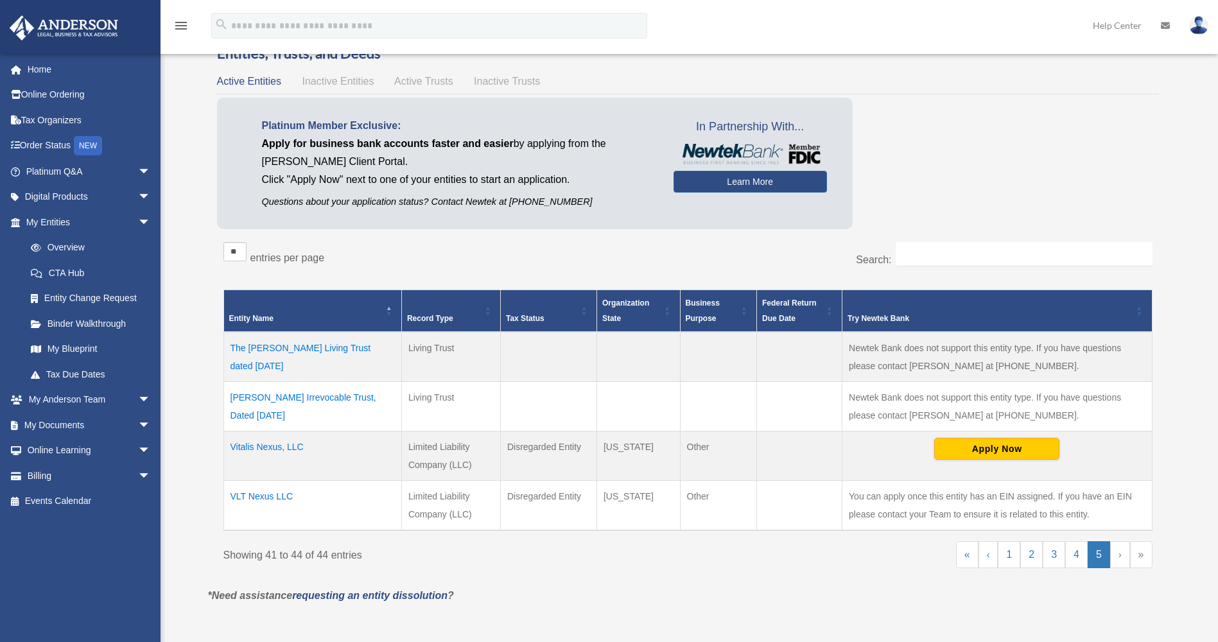
click at [257, 495] on td "VLT Nexus LLC" at bounding box center [312, 505] width 178 height 50
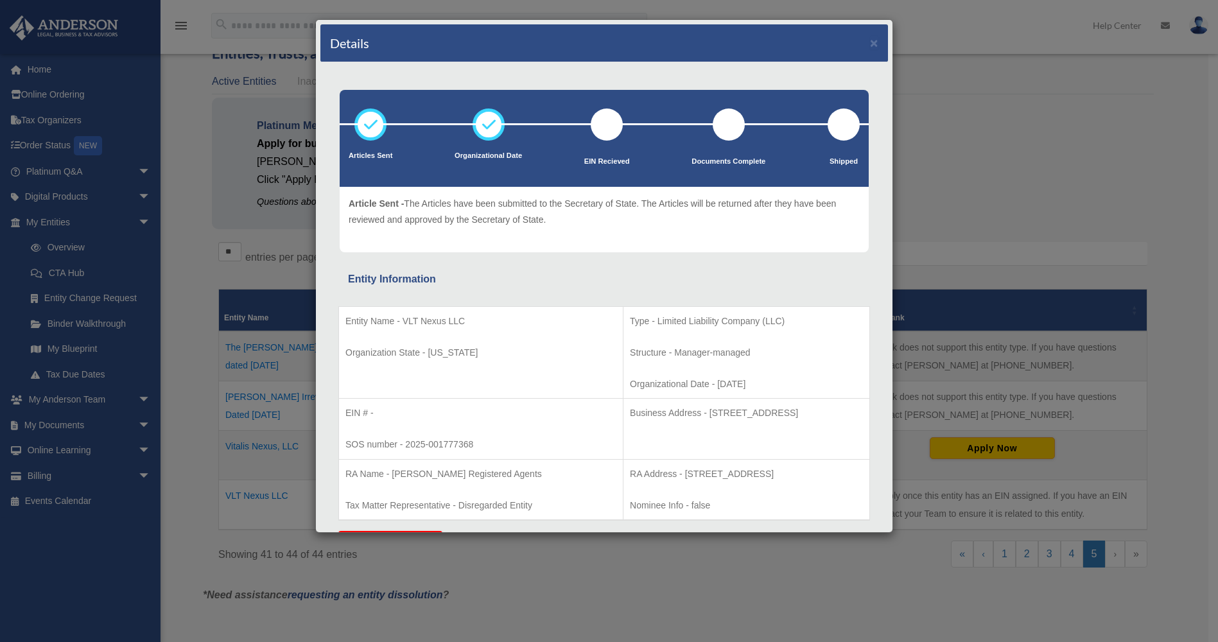
scroll to position [385, 0]
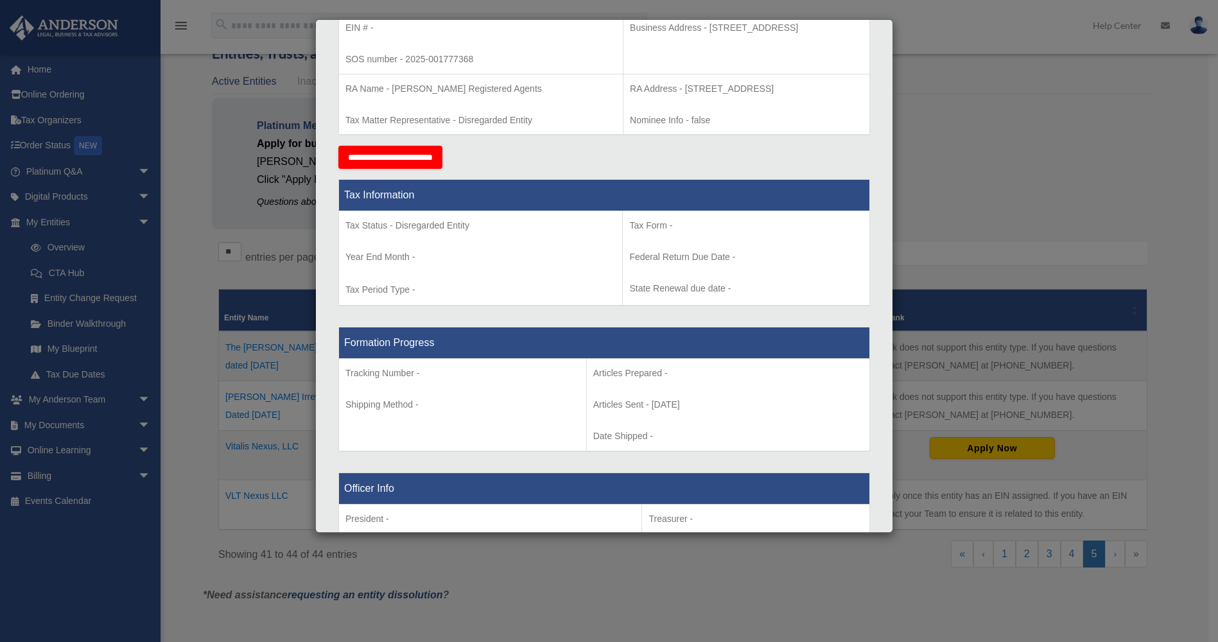
click at [969, 105] on div "Details × Articles Sent Organizational Date" at bounding box center [609, 321] width 1218 height 642
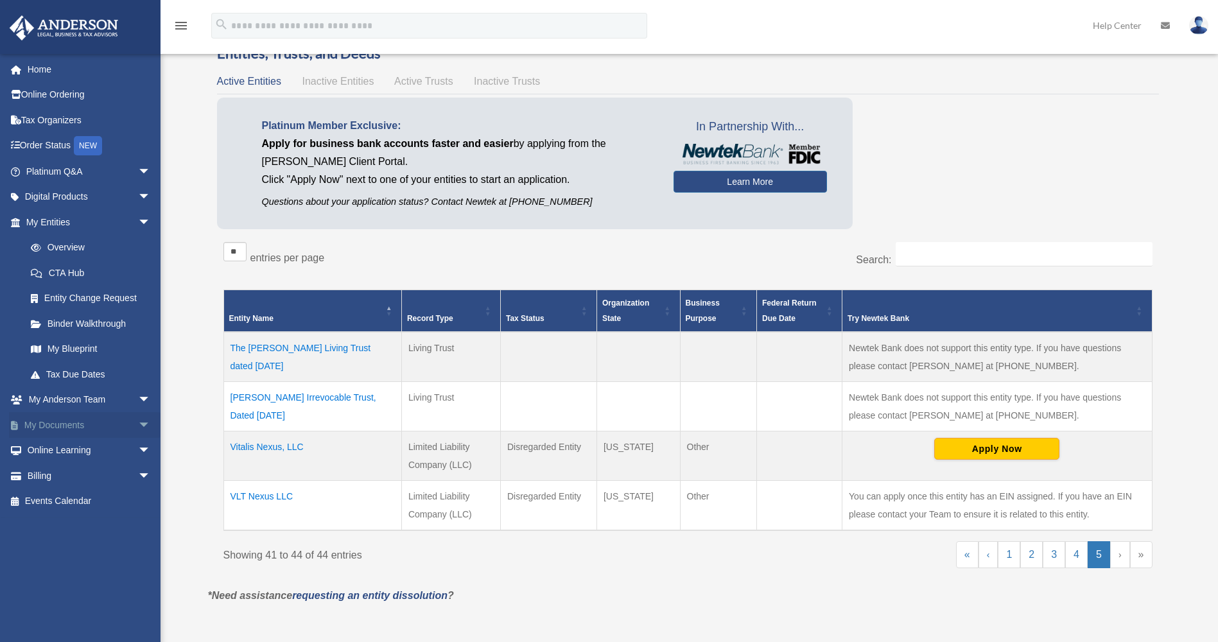
click at [65, 426] on link "My Documents arrow_drop_down" at bounding box center [89, 425] width 161 height 26
click at [138, 400] on span "arrow_drop_down" at bounding box center [151, 400] width 26 height 26
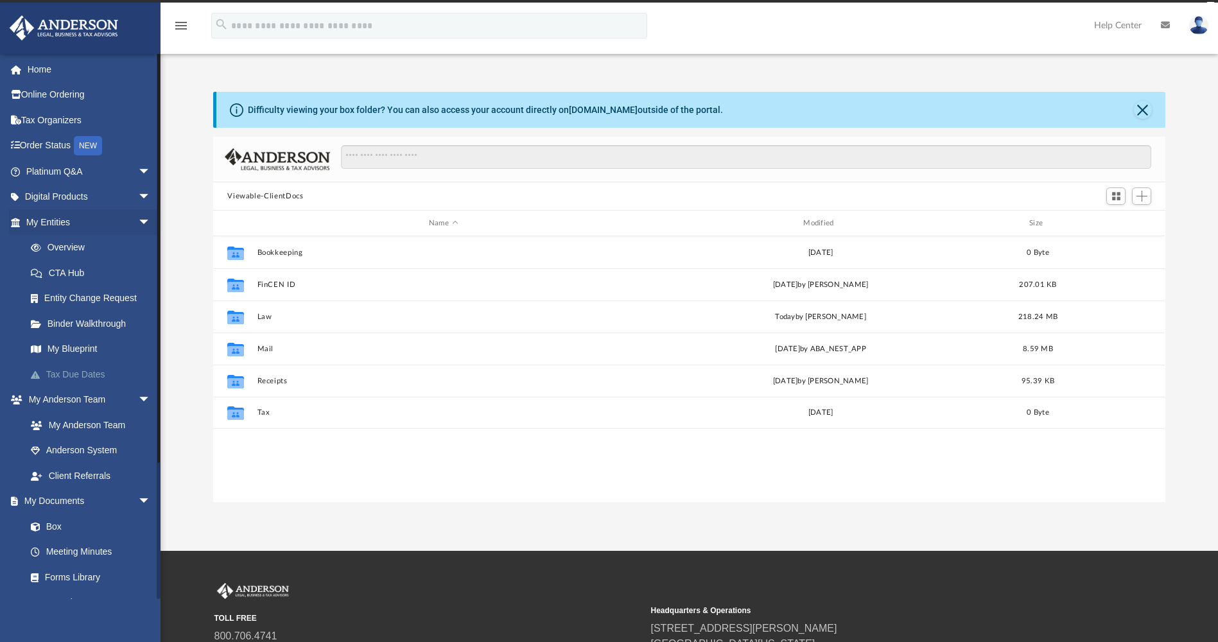
scroll to position [282, 942]
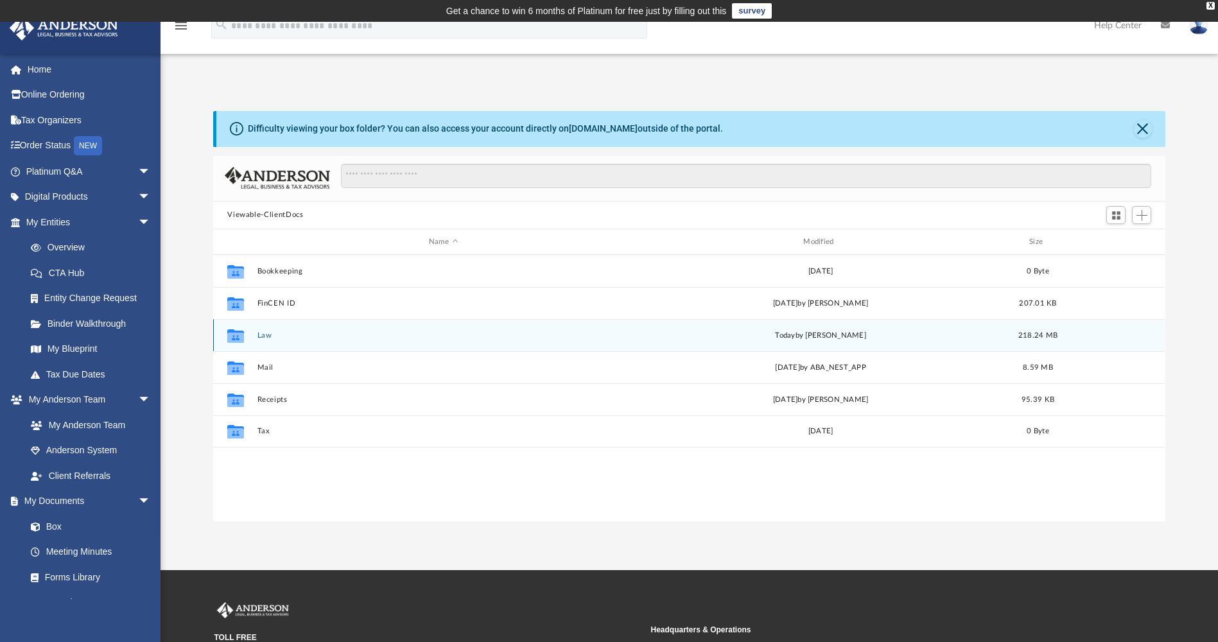
click at [259, 334] on button "Law" at bounding box center [443, 335] width 372 height 8
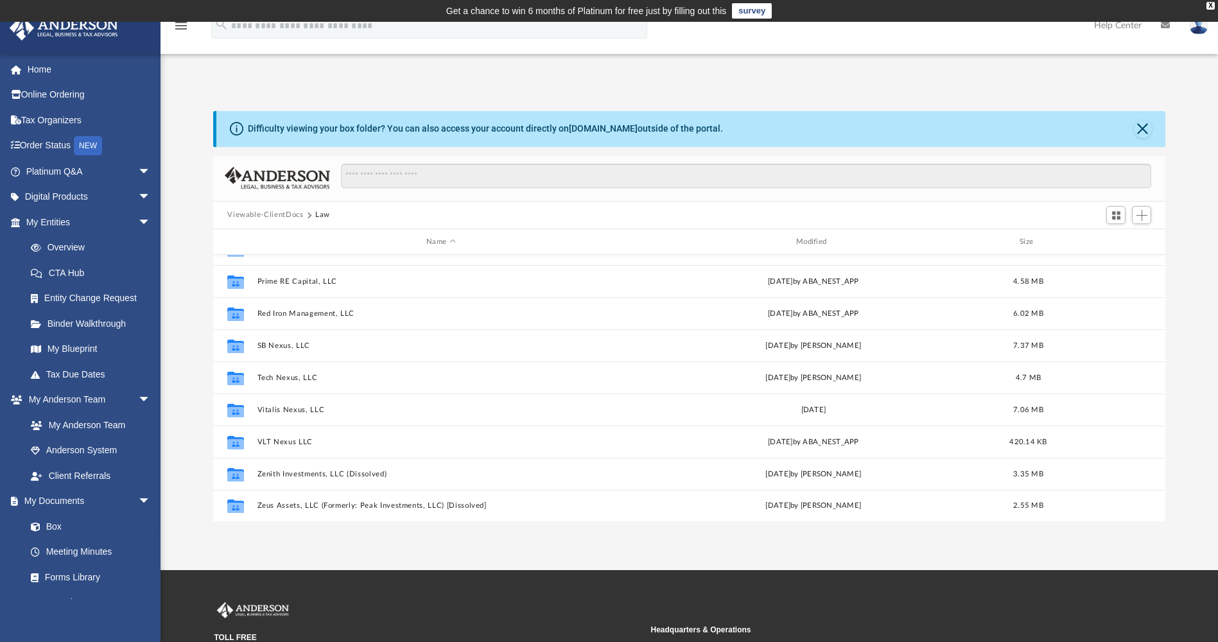
scroll to position [1114, 0]
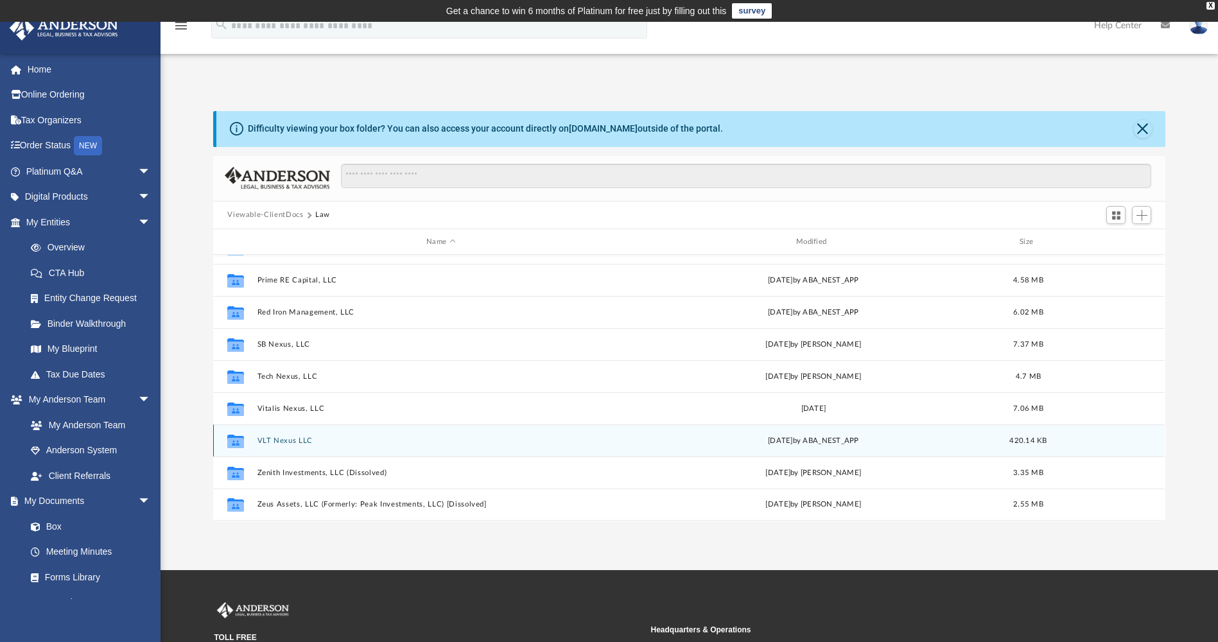
click at [288, 440] on button "VLT Nexus LLC" at bounding box center [440, 441] width 367 height 8
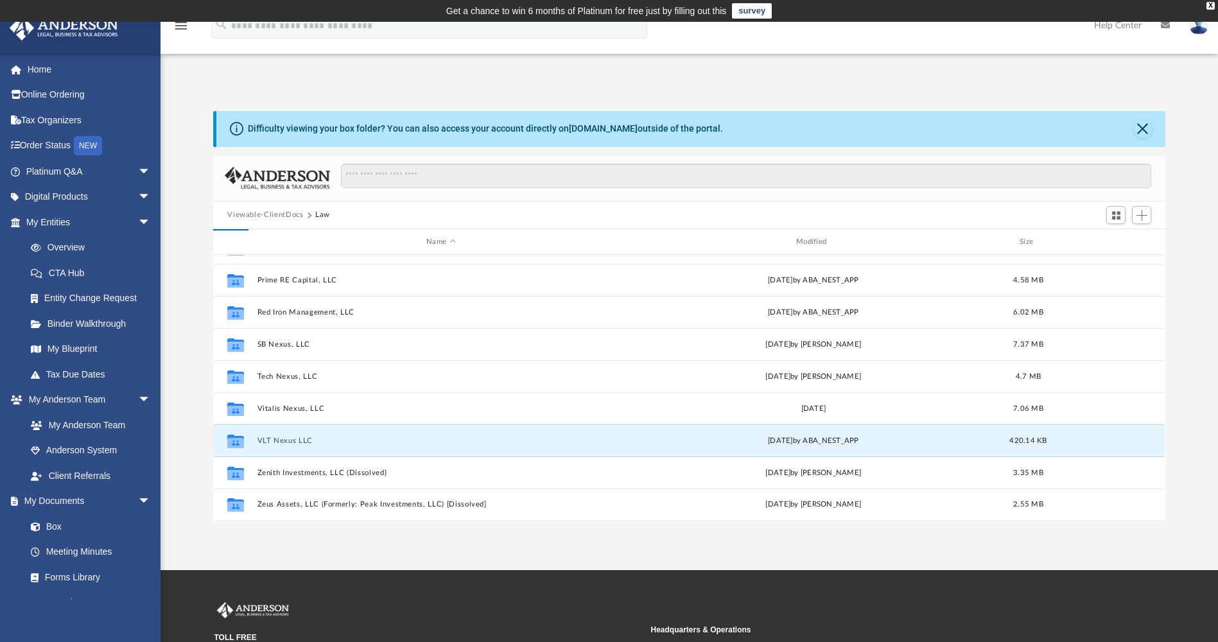
scroll to position [0, 0]
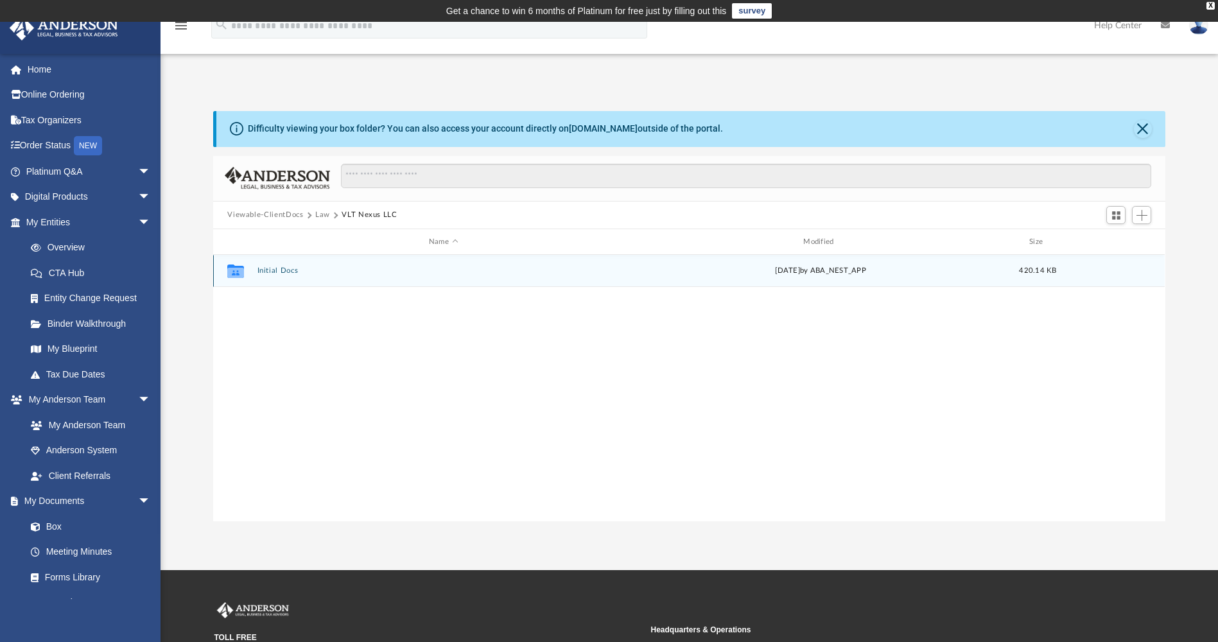
click at [282, 272] on button "Initial Docs" at bounding box center [443, 271] width 372 height 8
click at [354, 271] on button "VLT Nexus LLC - Filed Articles.pdf" at bounding box center [443, 271] width 372 height 8
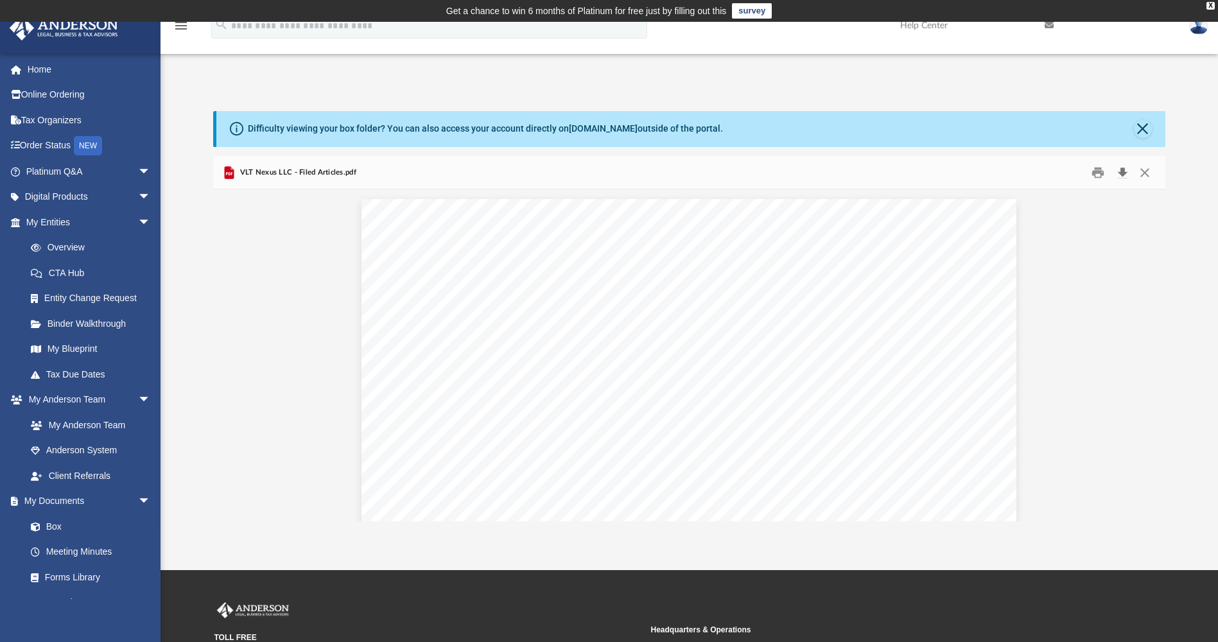
click at [1125, 177] on button "Download" at bounding box center [1122, 172] width 23 height 20
drag, startPoint x: 1145, startPoint y: 125, endPoint x: 1137, endPoint y: 125, distance: 7.7
click at [1145, 125] on button "Close" at bounding box center [1143, 129] width 18 height 18
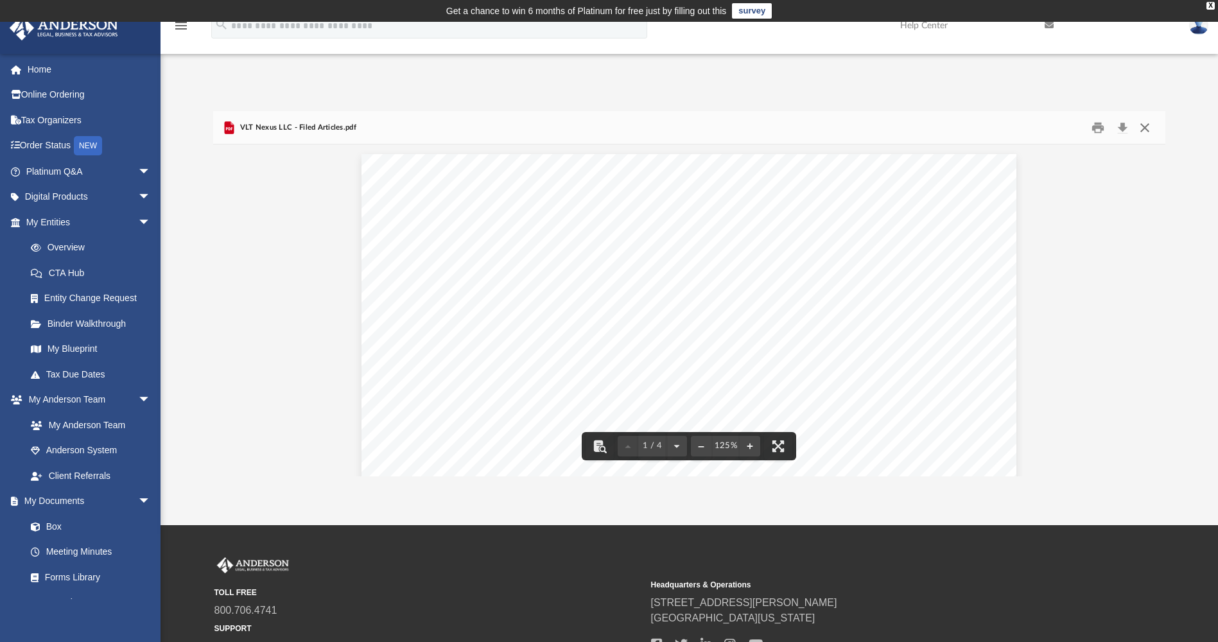
click at [1144, 129] on button "Close" at bounding box center [1144, 127] width 23 height 20
